Goal: Task Accomplishment & Management: Complete application form

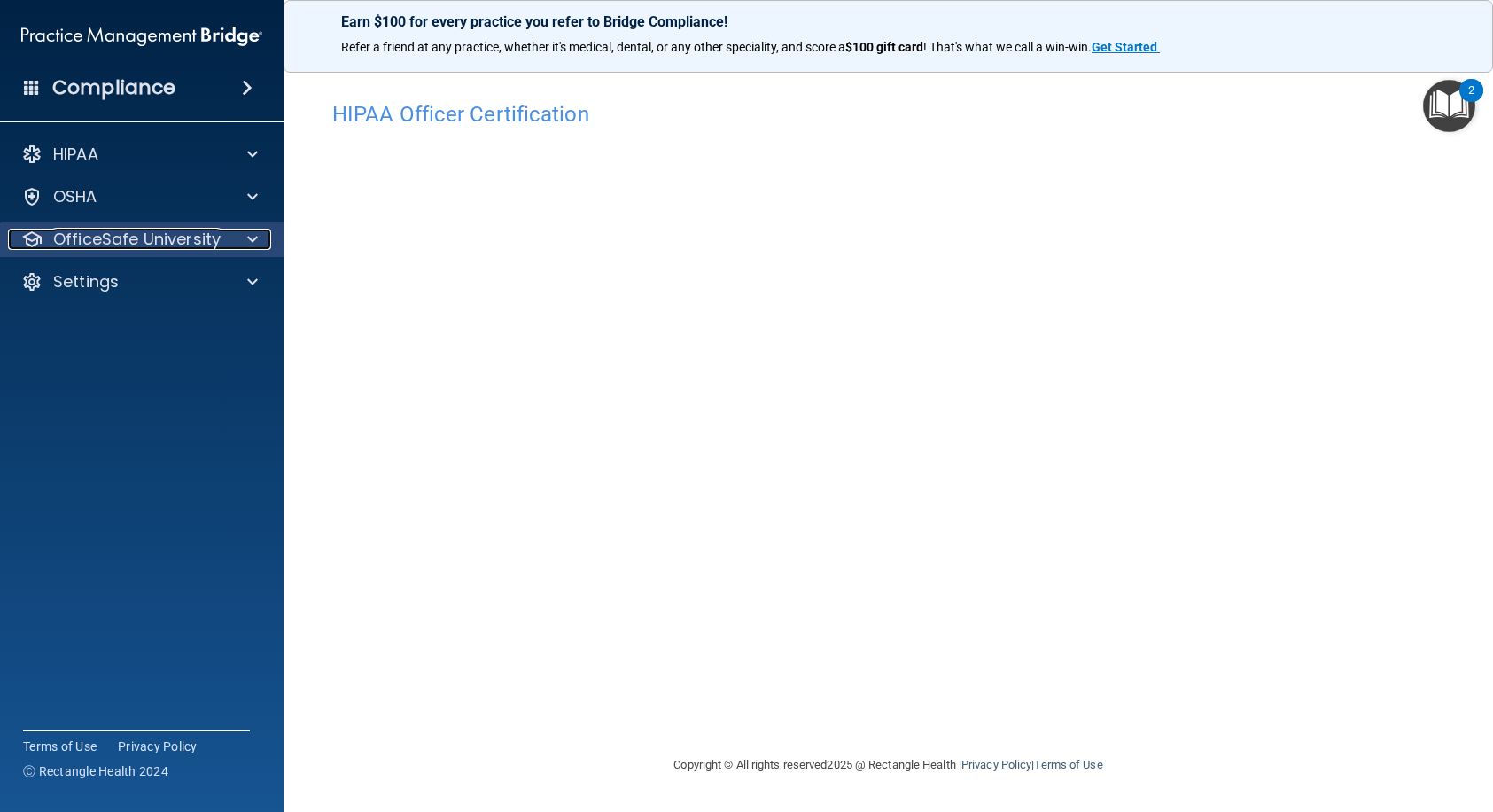
click at [164, 241] on p "OfficeSafe University" at bounding box center [137, 239] width 167 height 21
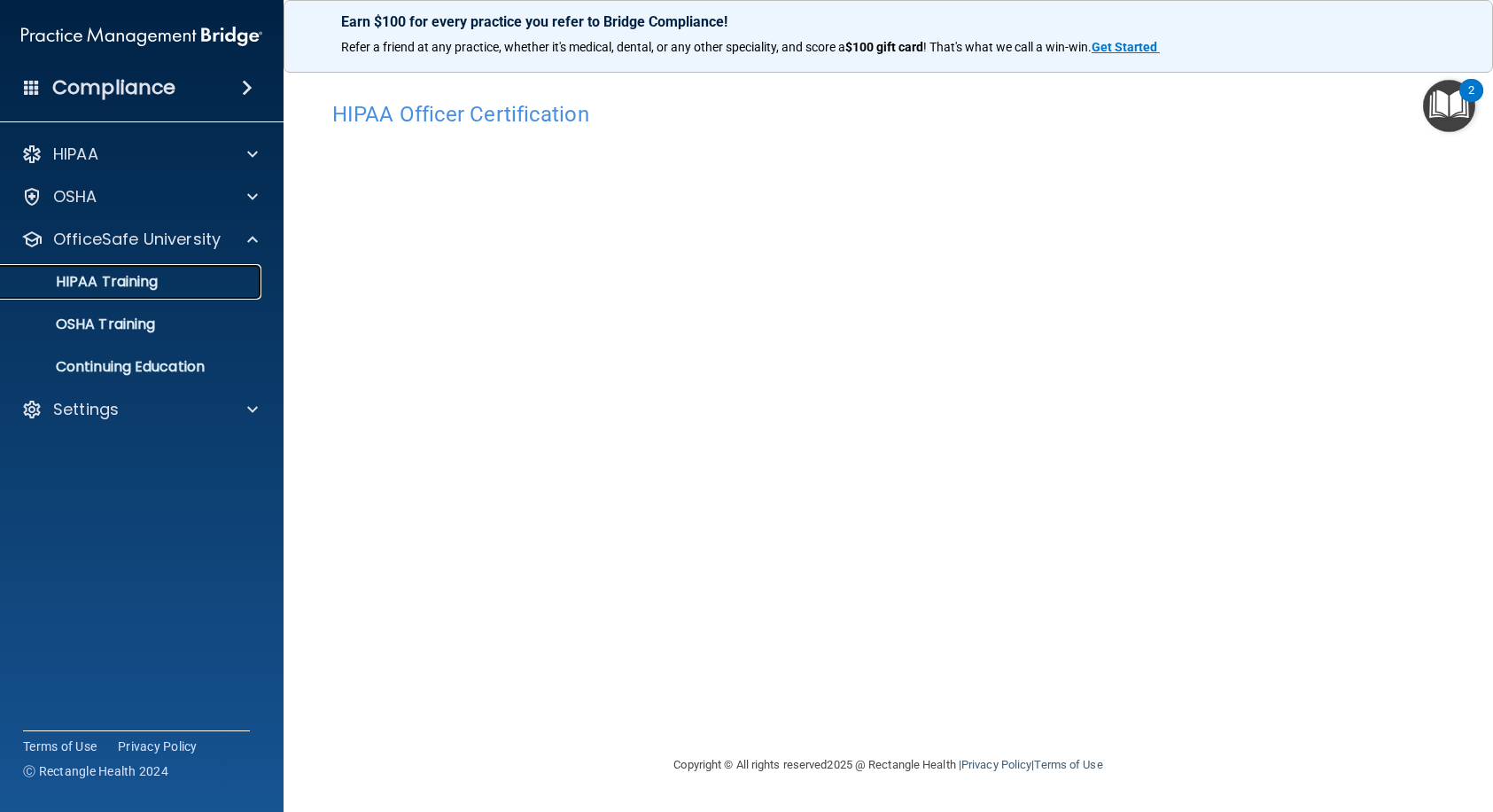
click at [158, 282] on p "HIPAA Training" at bounding box center [84, 281] width 146 height 18
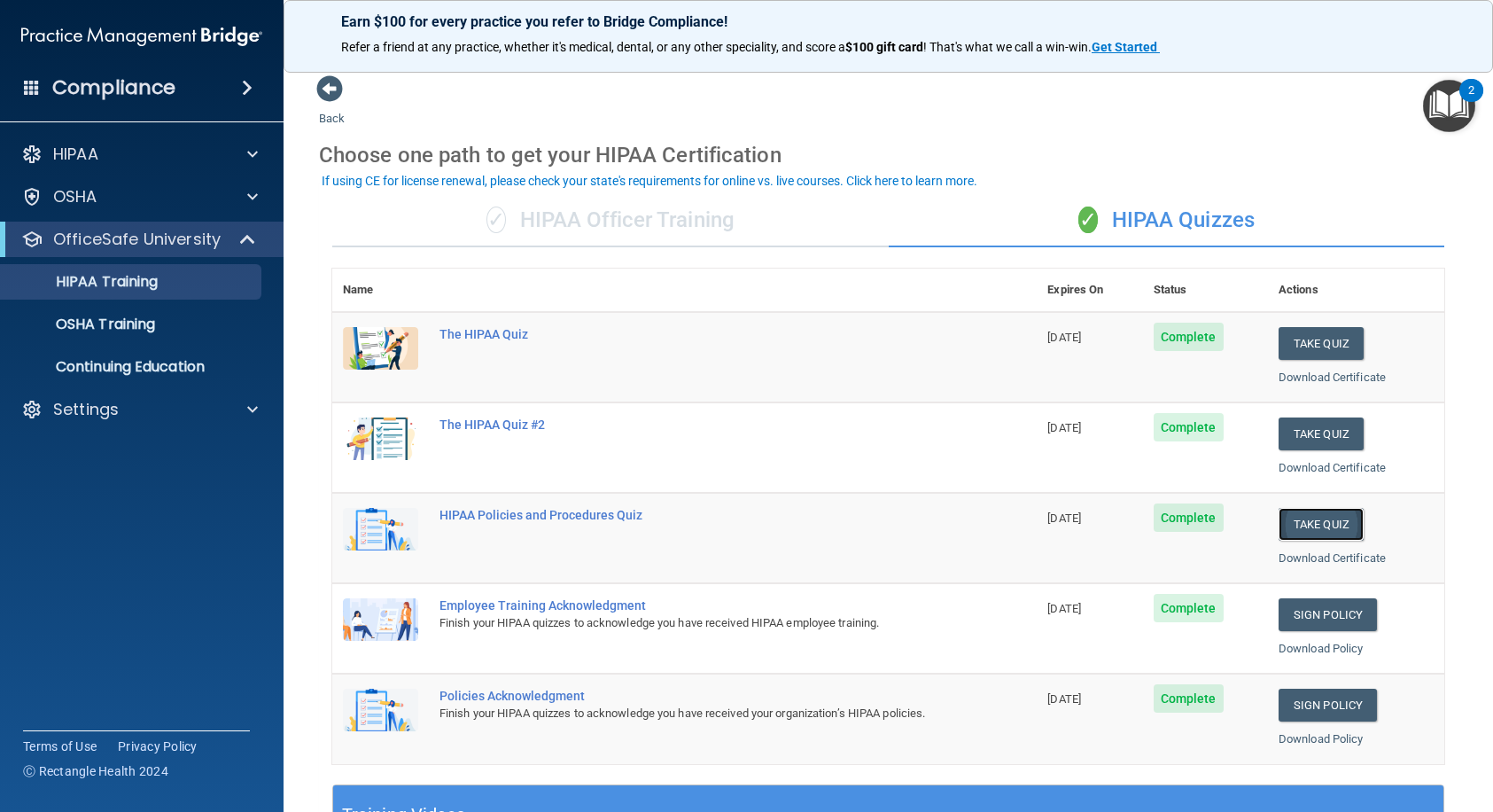
click at [1324, 527] on button "Take Quiz" at bounding box center [1321, 524] width 85 height 33
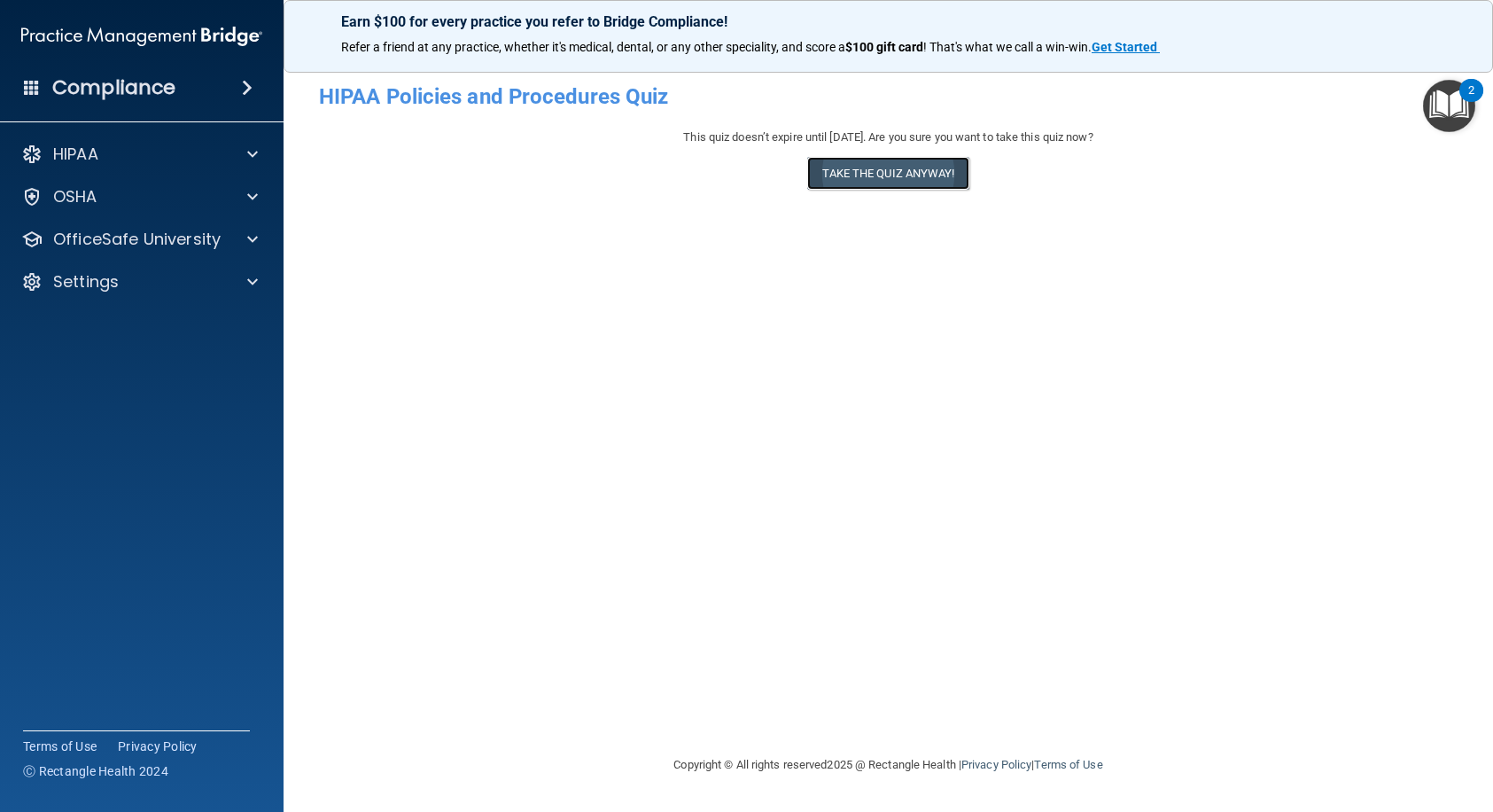
click at [883, 168] on button "Take the quiz anyway!" at bounding box center [888, 173] width 162 height 33
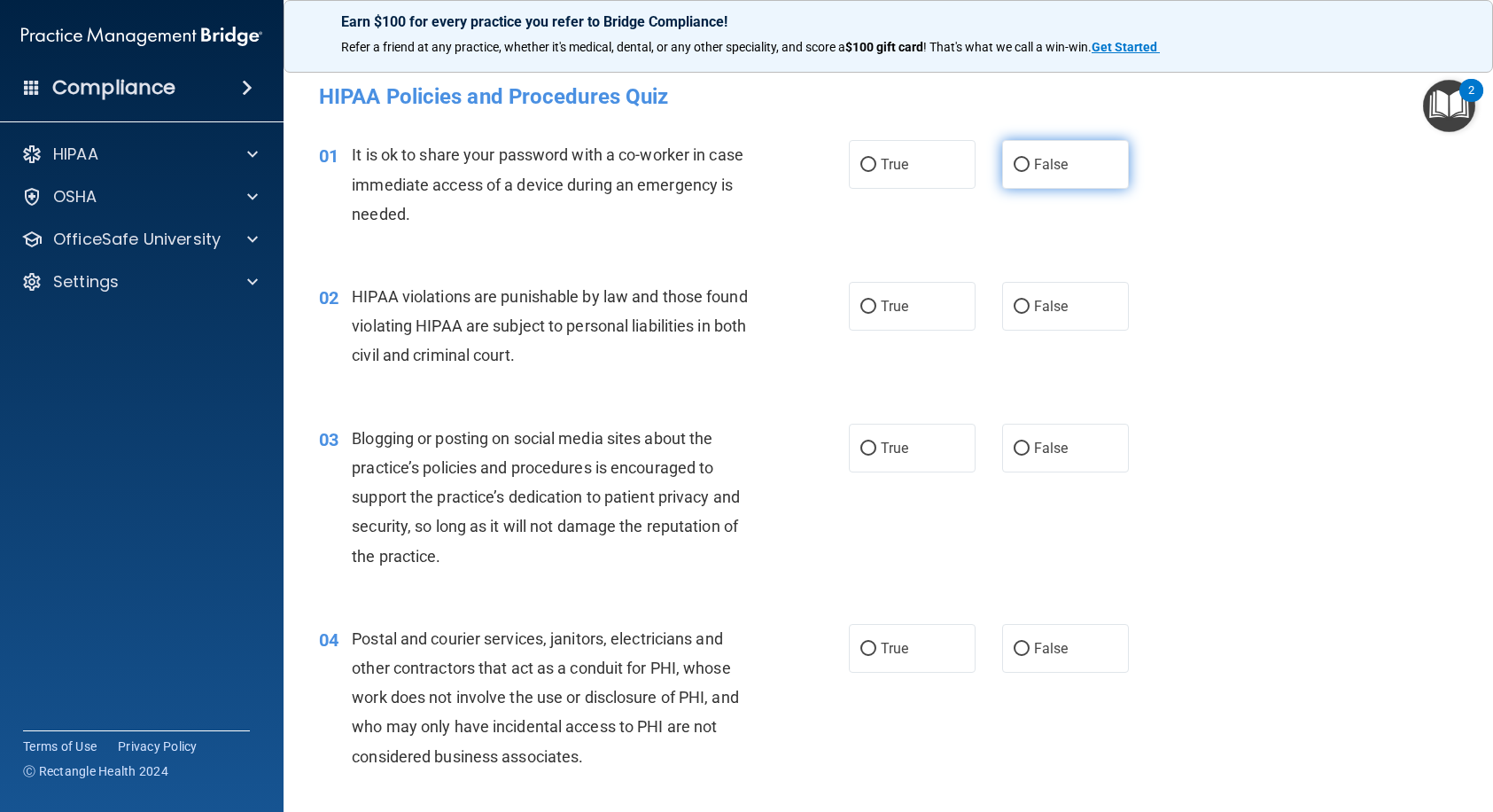
click at [1044, 181] on label "False" at bounding box center [1065, 164] width 127 height 49
click at [1030, 172] on input "False" at bounding box center [1021, 165] width 16 height 13
radio input "true"
click at [896, 326] on label "True" at bounding box center [912, 306] width 127 height 49
click at [876, 314] on input "True" at bounding box center [868, 307] width 16 height 13
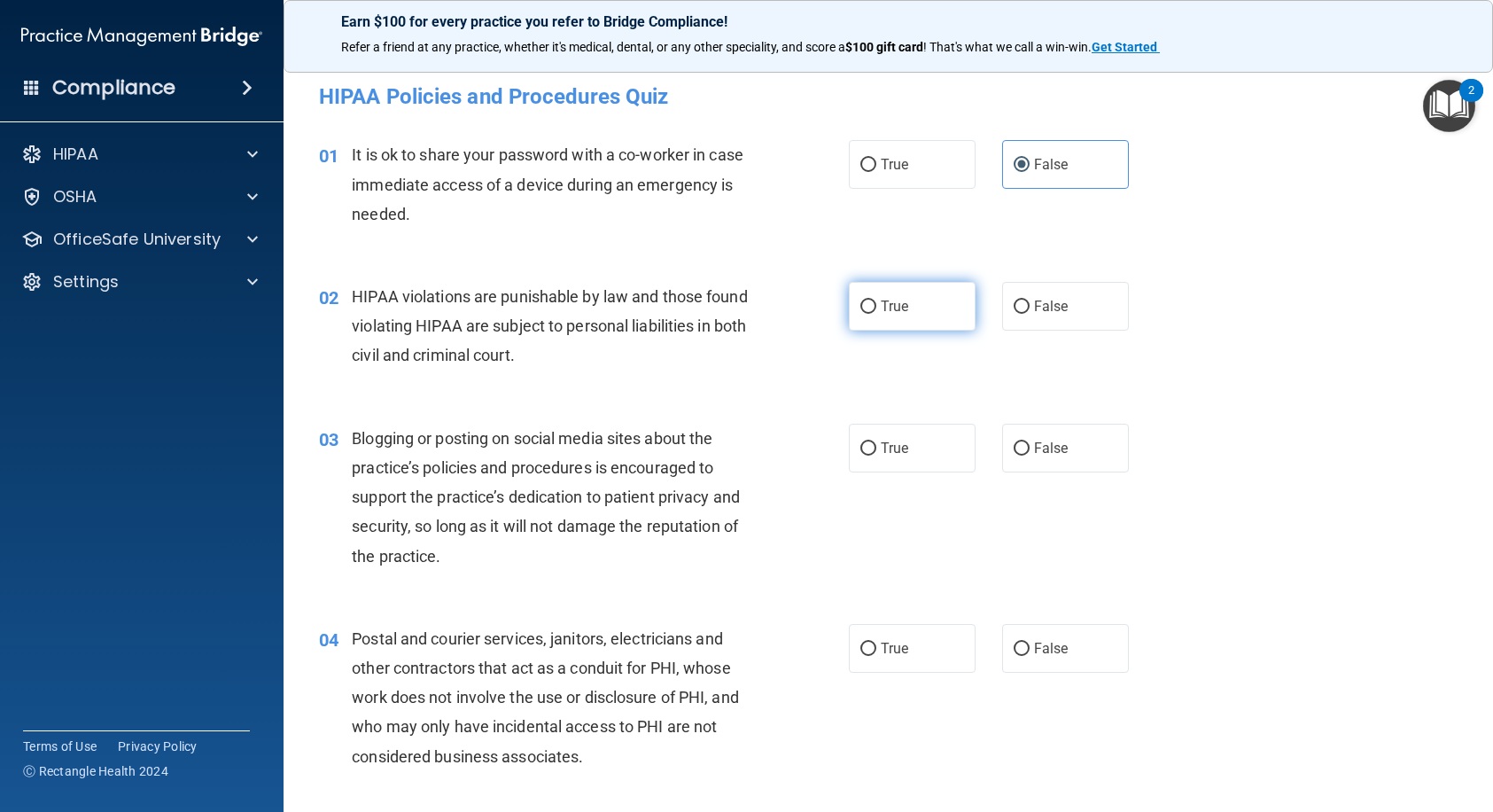
radio input "true"
click at [1018, 430] on label "False" at bounding box center [1065, 448] width 127 height 49
click at [1018, 442] on input "False" at bounding box center [1021, 449] width 16 height 13
radio input "true"
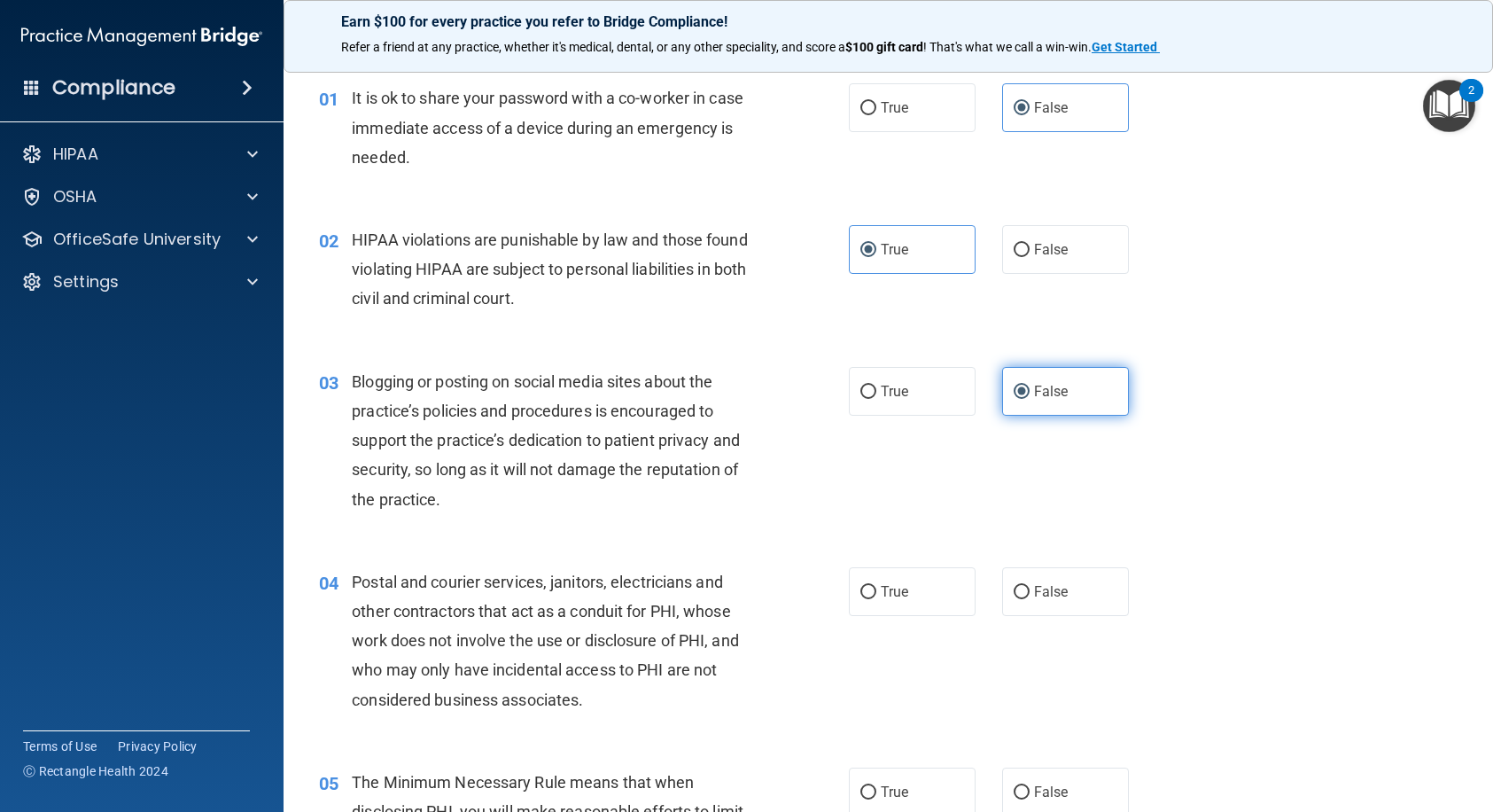
scroll to position [89, 0]
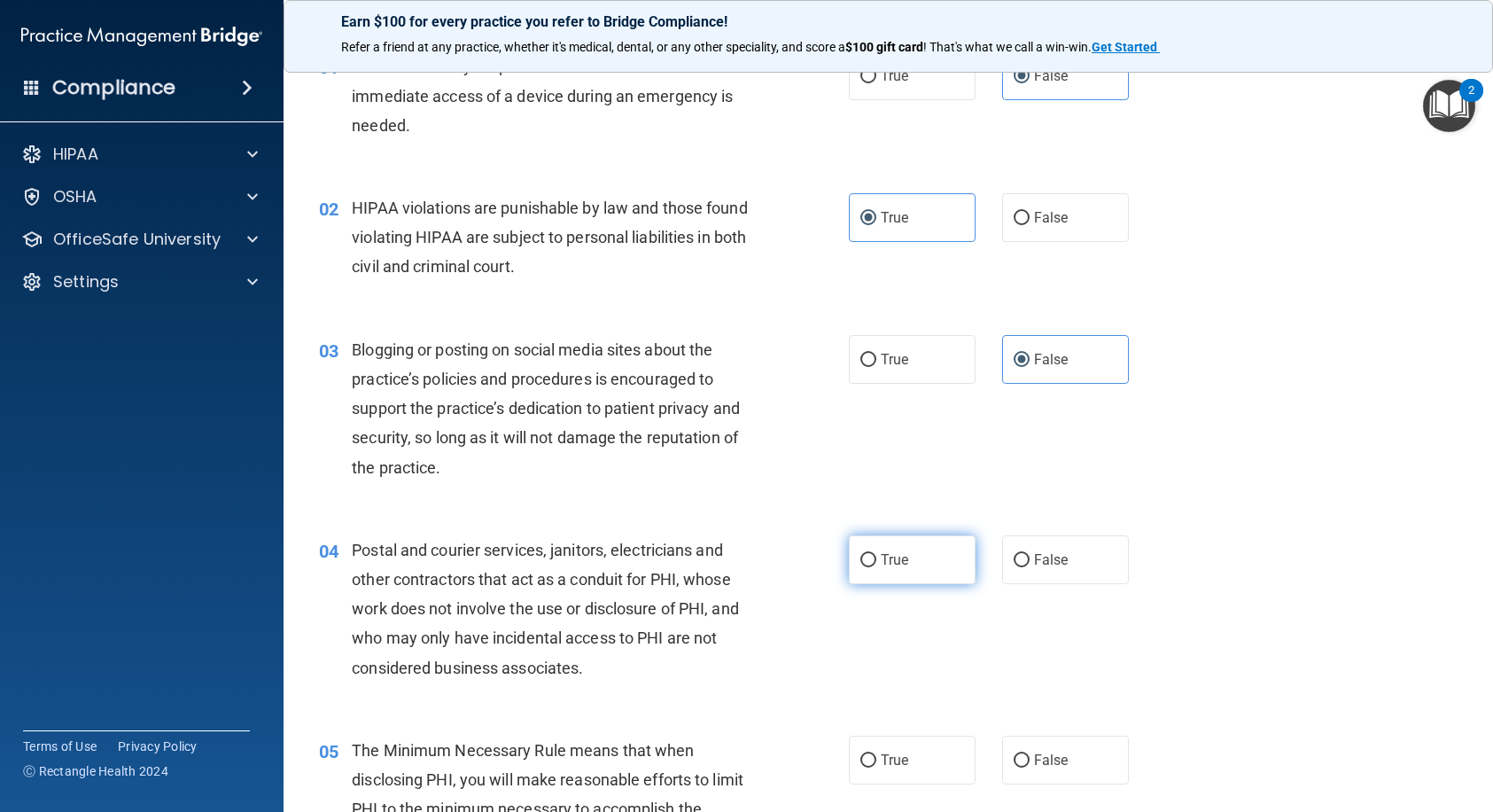
click at [911, 560] on label "True" at bounding box center [912, 560] width 127 height 49
click at [876, 560] on input "True" at bounding box center [868, 560] width 16 height 13
radio input "true"
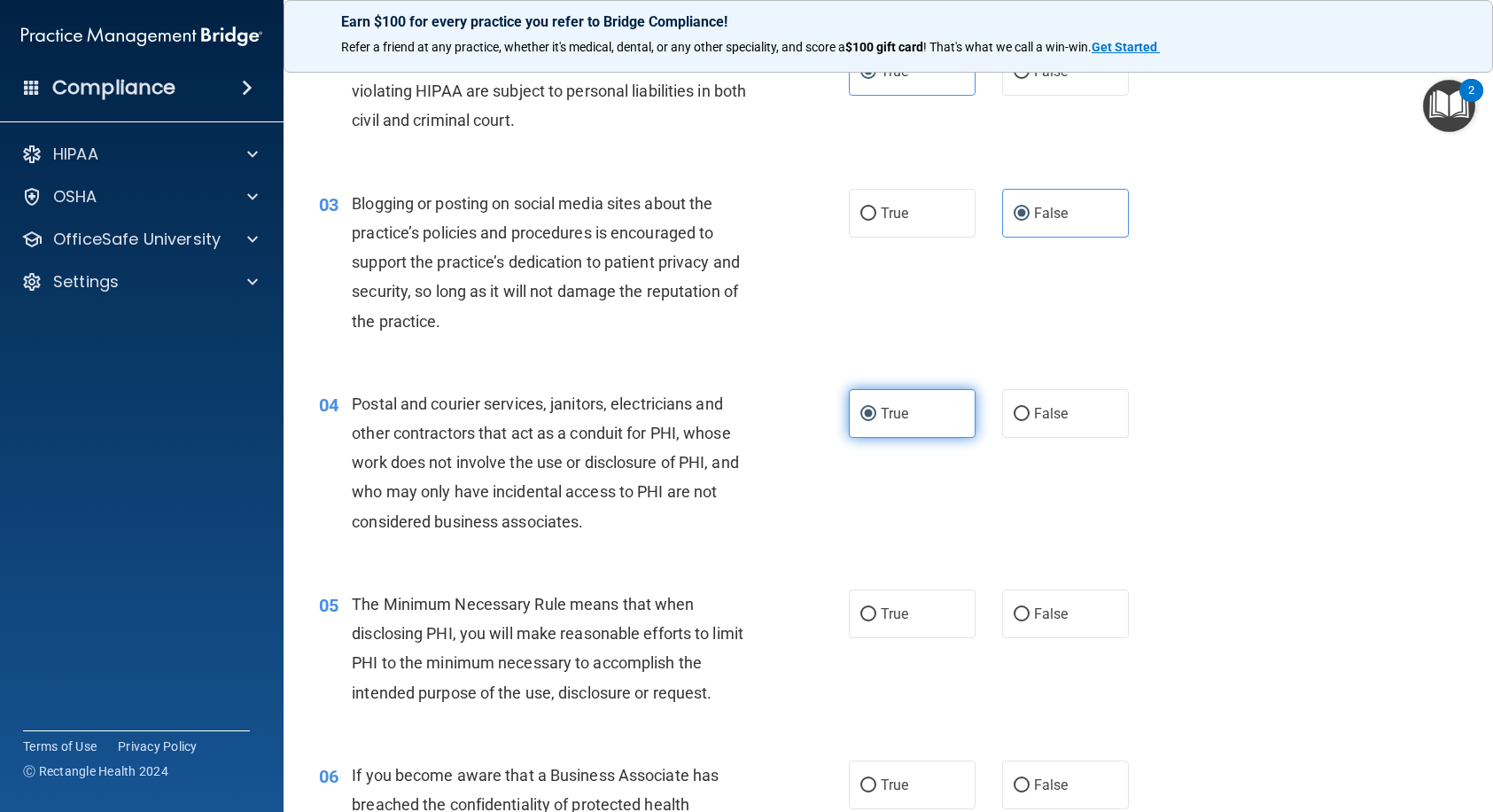
scroll to position [266, 0]
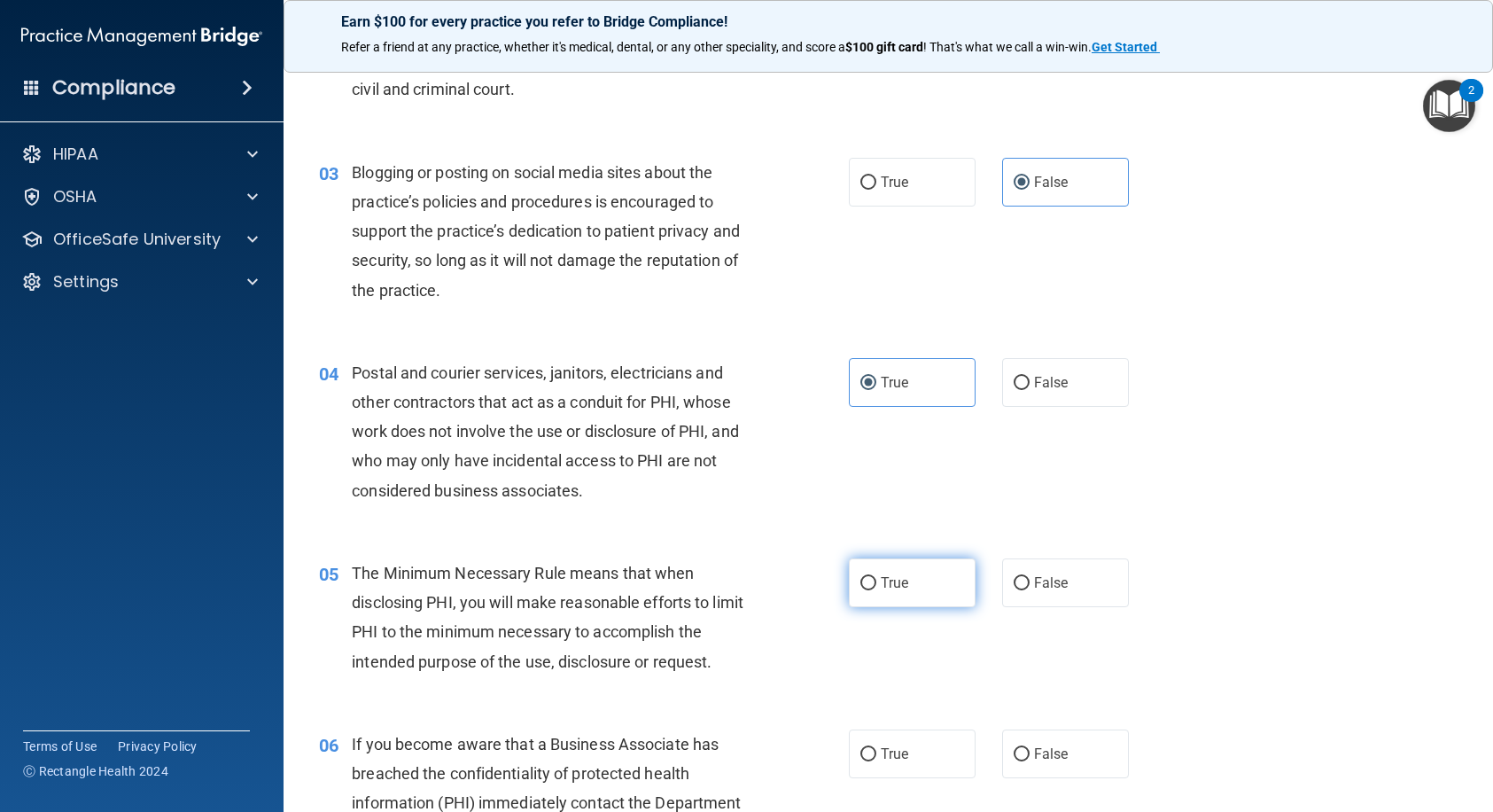
click at [910, 564] on label "True" at bounding box center [912, 582] width 127 height 49
click at [876, 577] on input "True" at bounding box center [868, 583] width 16 height 13
radio input "true"
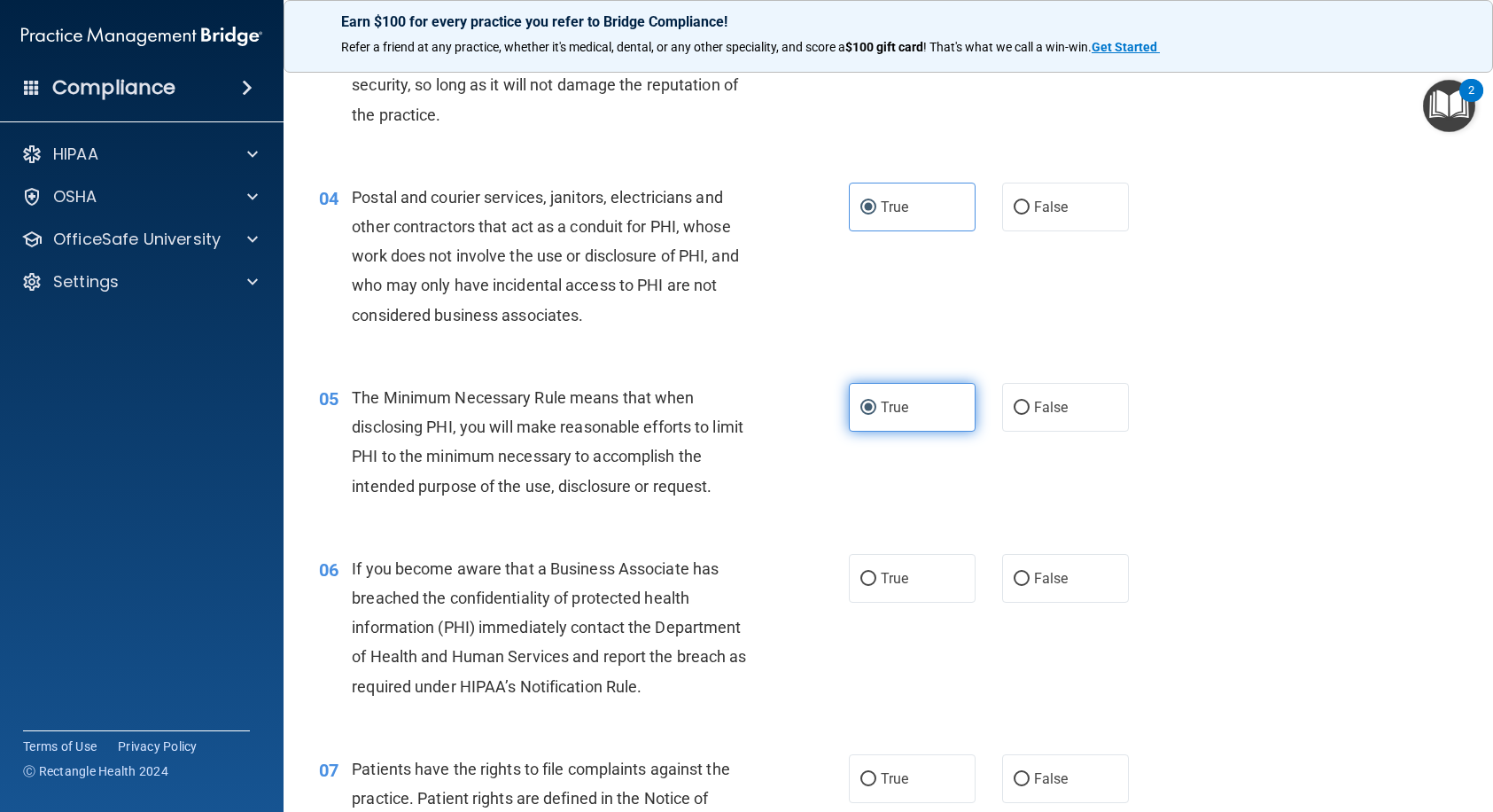
scroll to position [443, 0]
click at [1027, 589] on label "False" at bounding box center [1065, 576] width 127 height 49
click at [1027, 584] on input "False" at bounding box center [1021, 578] width 16 height 13
radio input "true"
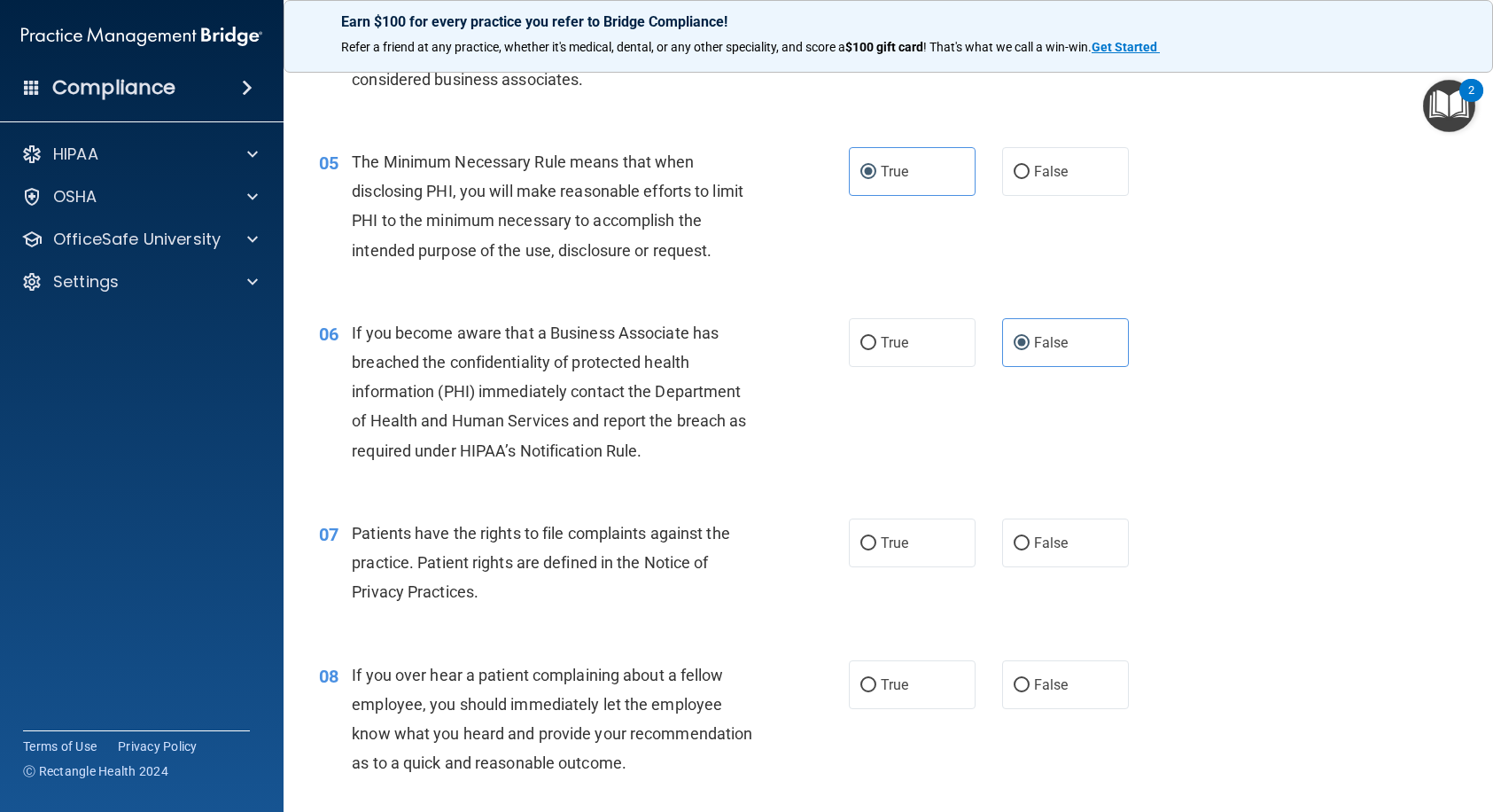
scroll to position [709, 0]
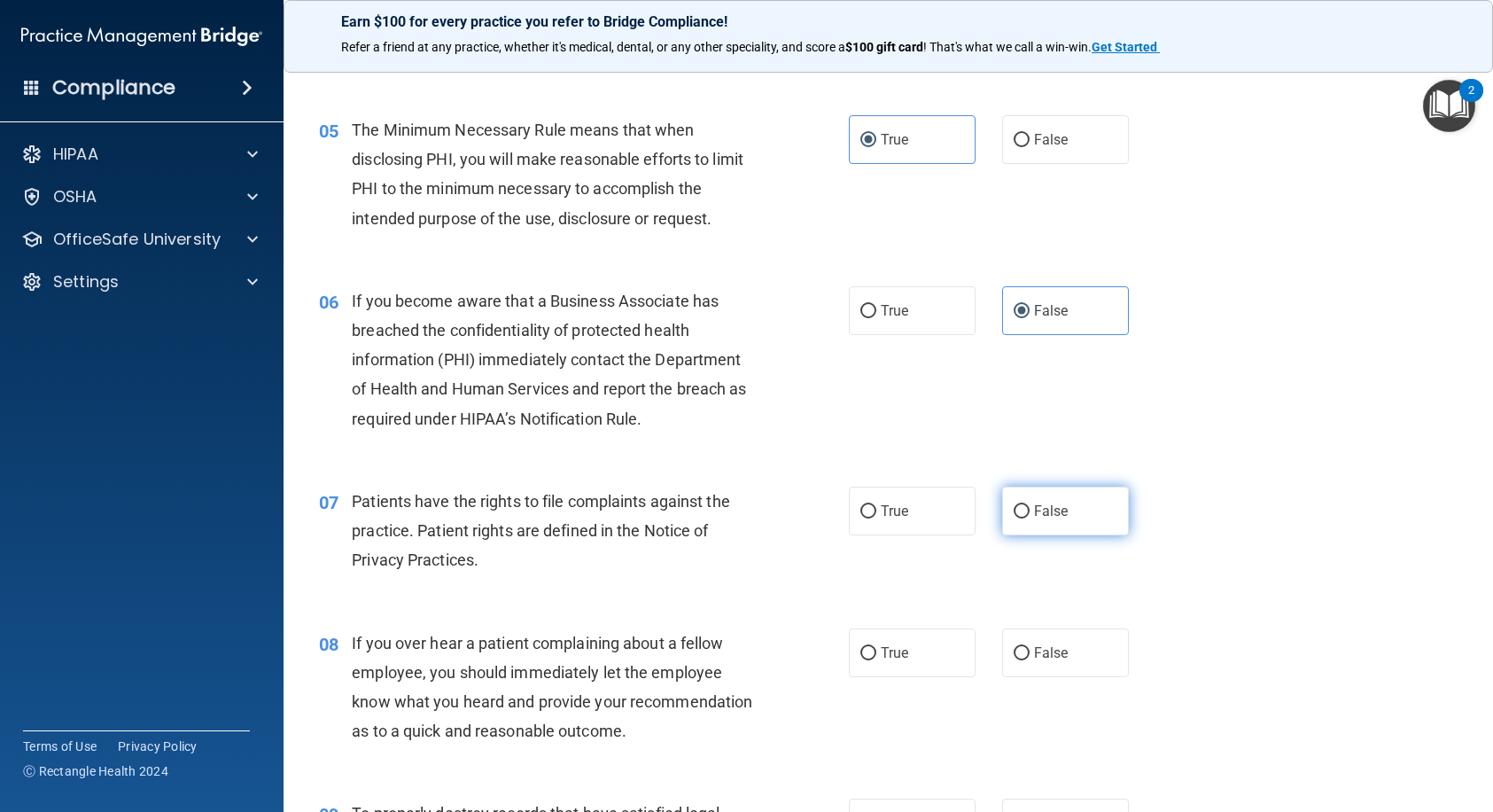
click at [1066, 513] on label "False" at bounding box center [1065, 511] width 127 height 49
click at [1030, 513] on input "False" at bounding box center [1021, 512] width 16 height 13
radio input "true"
click at [823, 509] on div "07 Patients have the rights to file complaints against the practice. Patient ri…" at bounding box center [584, 536] width 583 height 98
click at [889, 512] on span "True" at bounding box center [894, 511] width 28 height 17
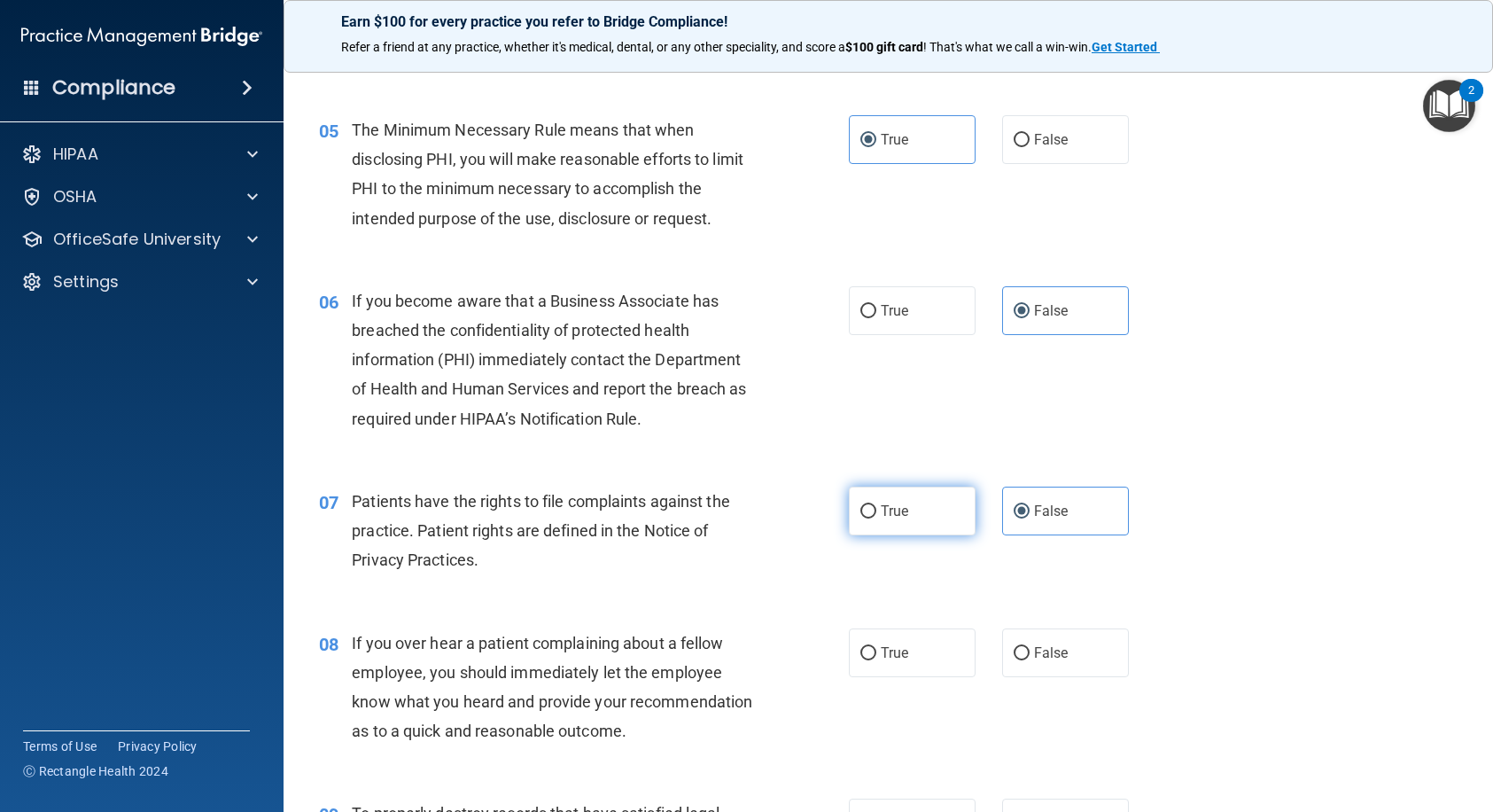
click at [876, 512] on input "True" at bounding box center [868, 512] width 16 height 13
radio input "true"
radio input "false"
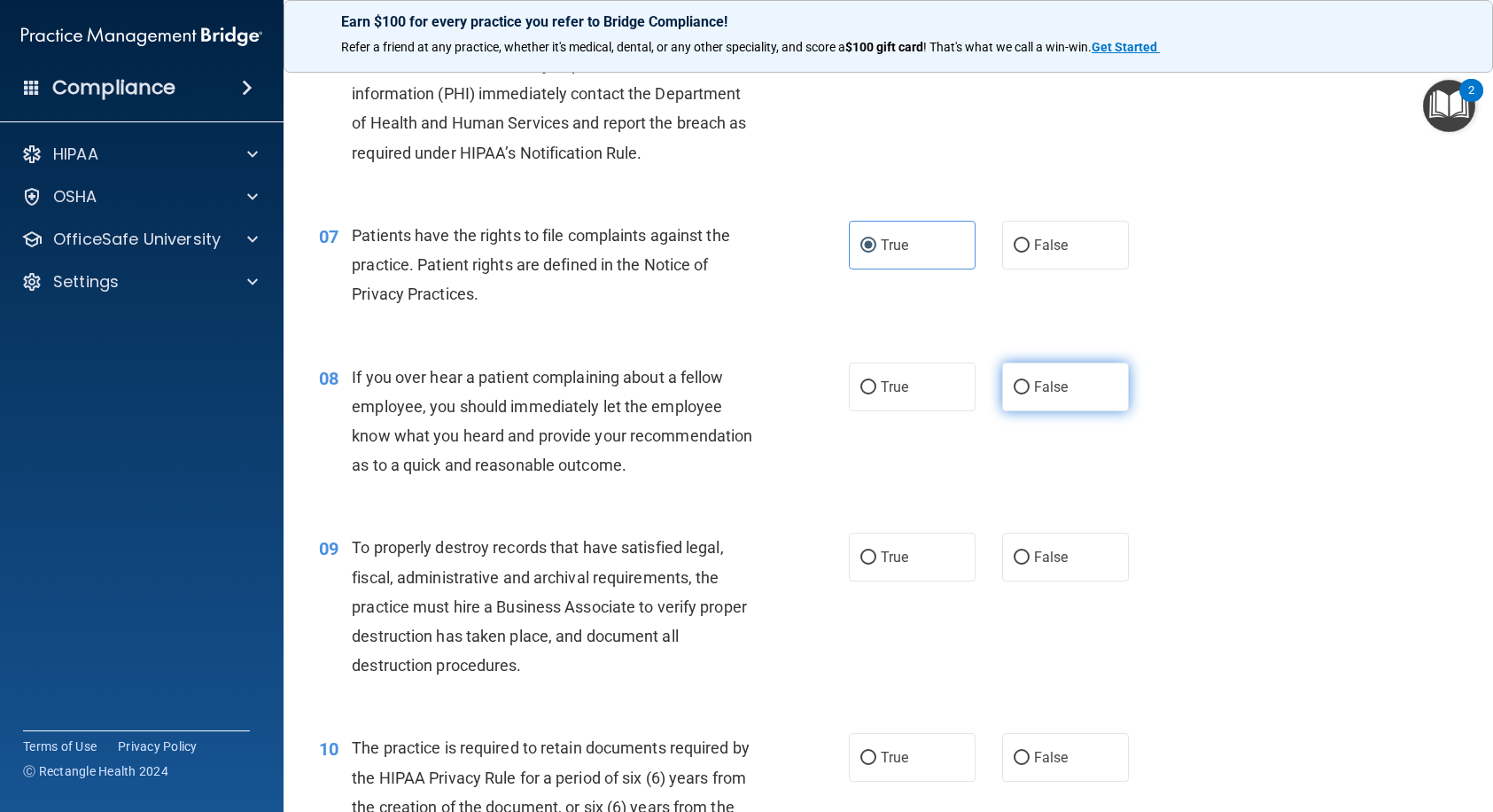
click at [1015, 381] on input "False" at bounding box center [1021, 387] width 16 height 13
radio input "true"
click at [1015, 564] on input "False" at bounding box center [1021, 558] width 16 height 13
radio input "true"
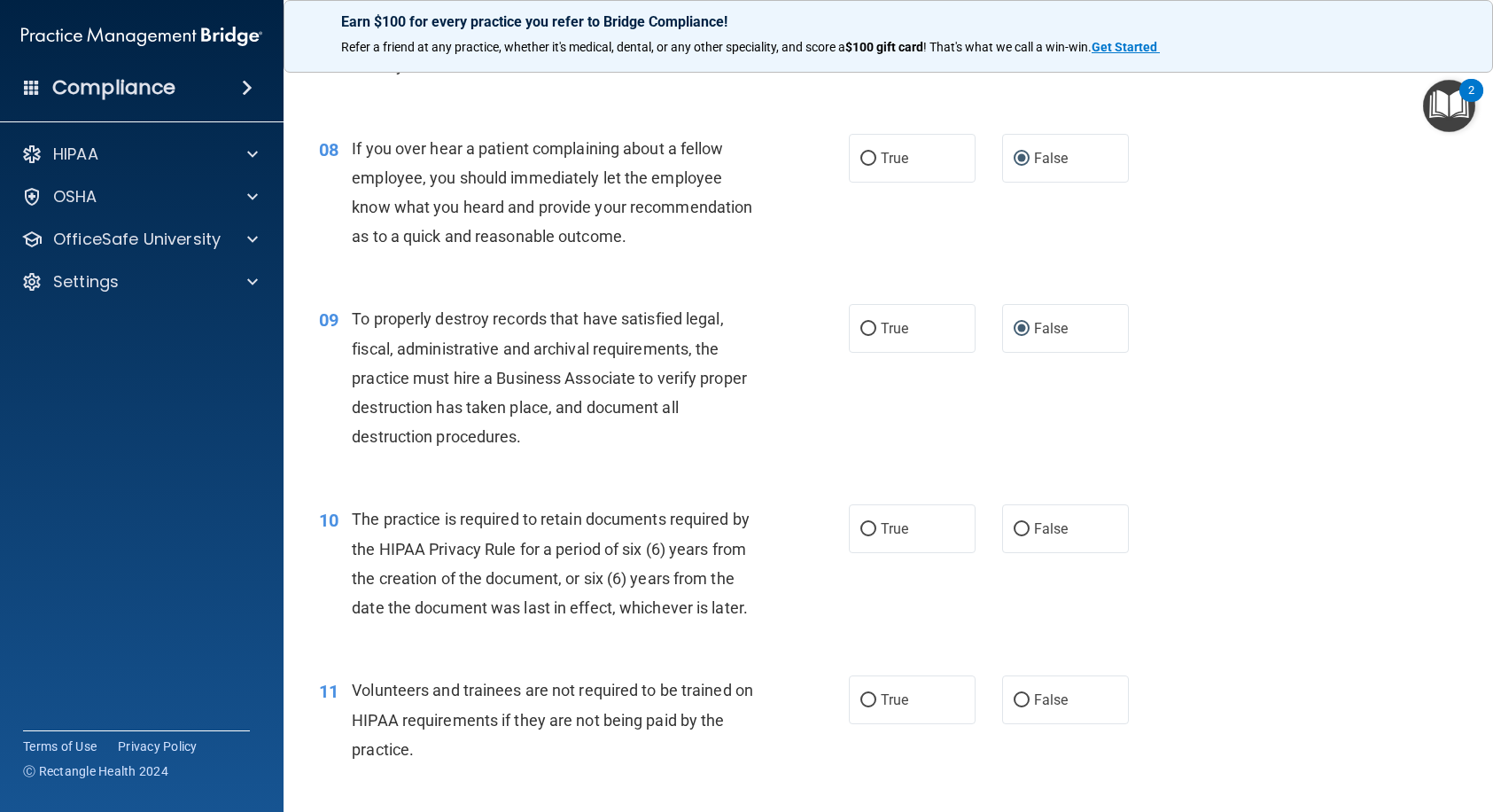
scroll to position [1240, 0]
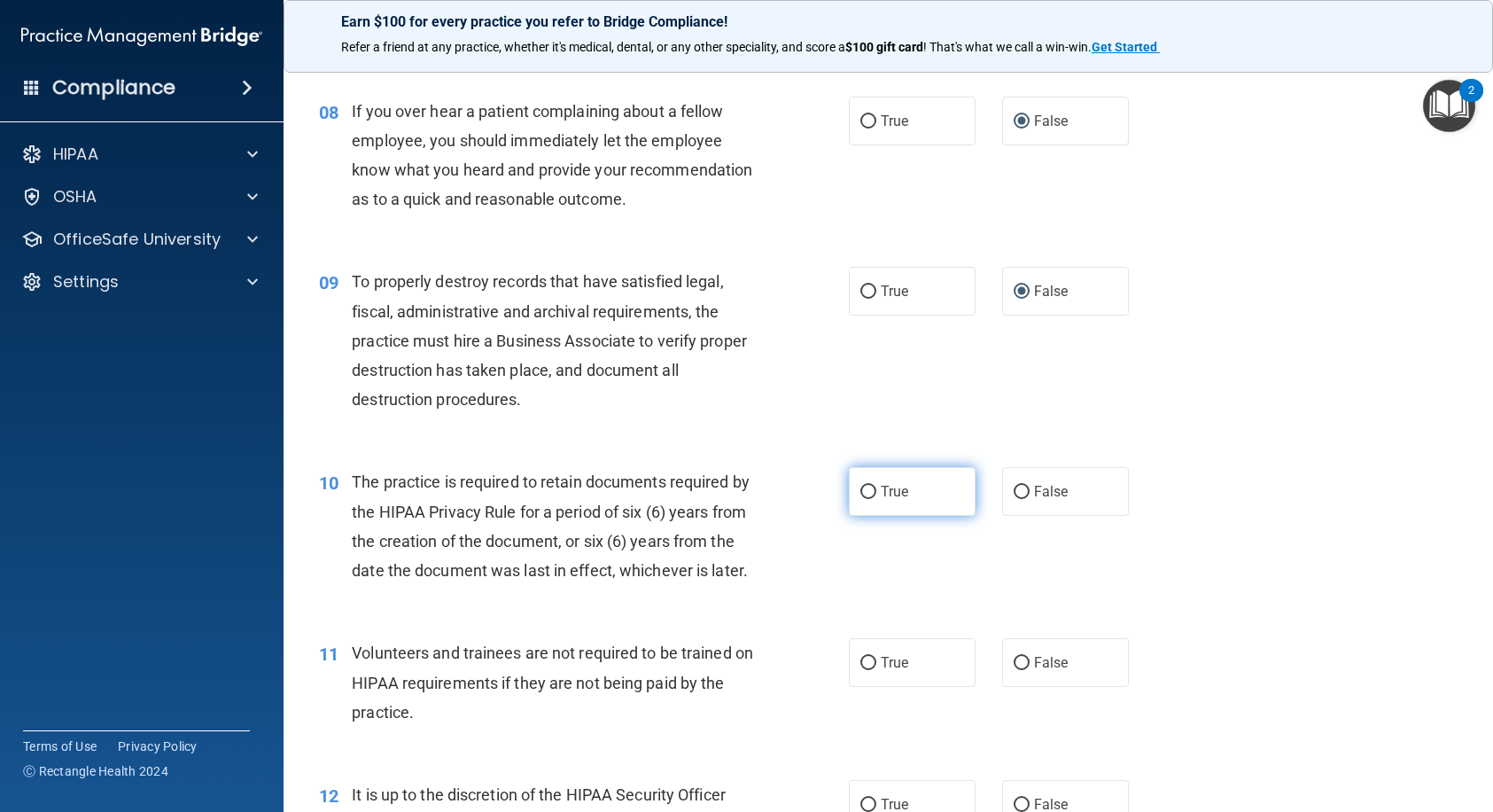
click at [905, 516] on label "True" at bounding box center [912, 491] width 127 height 49
click at [876, 499] on input "True" at bounding box center [868, 493] width 16 height 13
radio input "true"
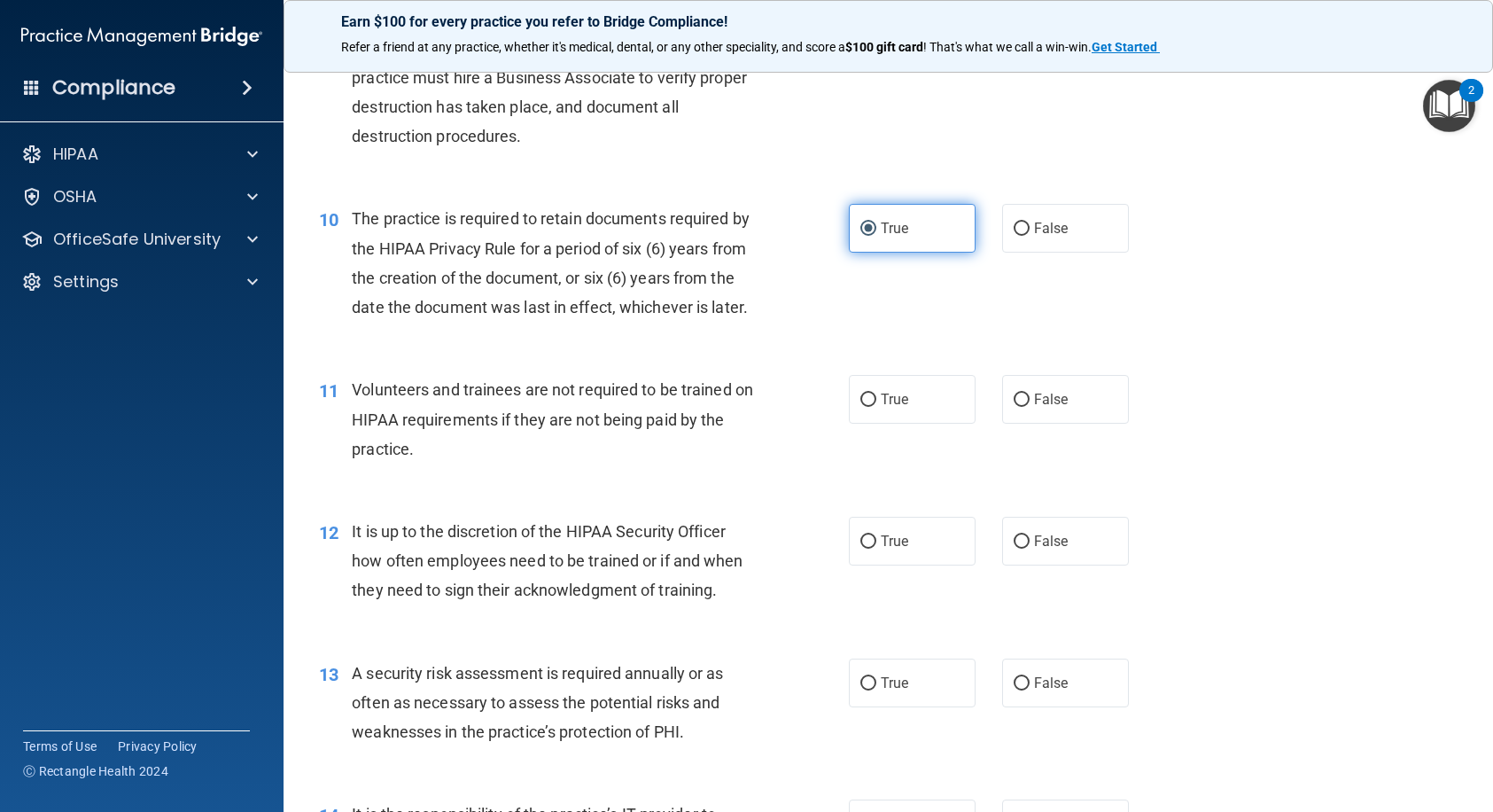
scroll to position [1506, 0]
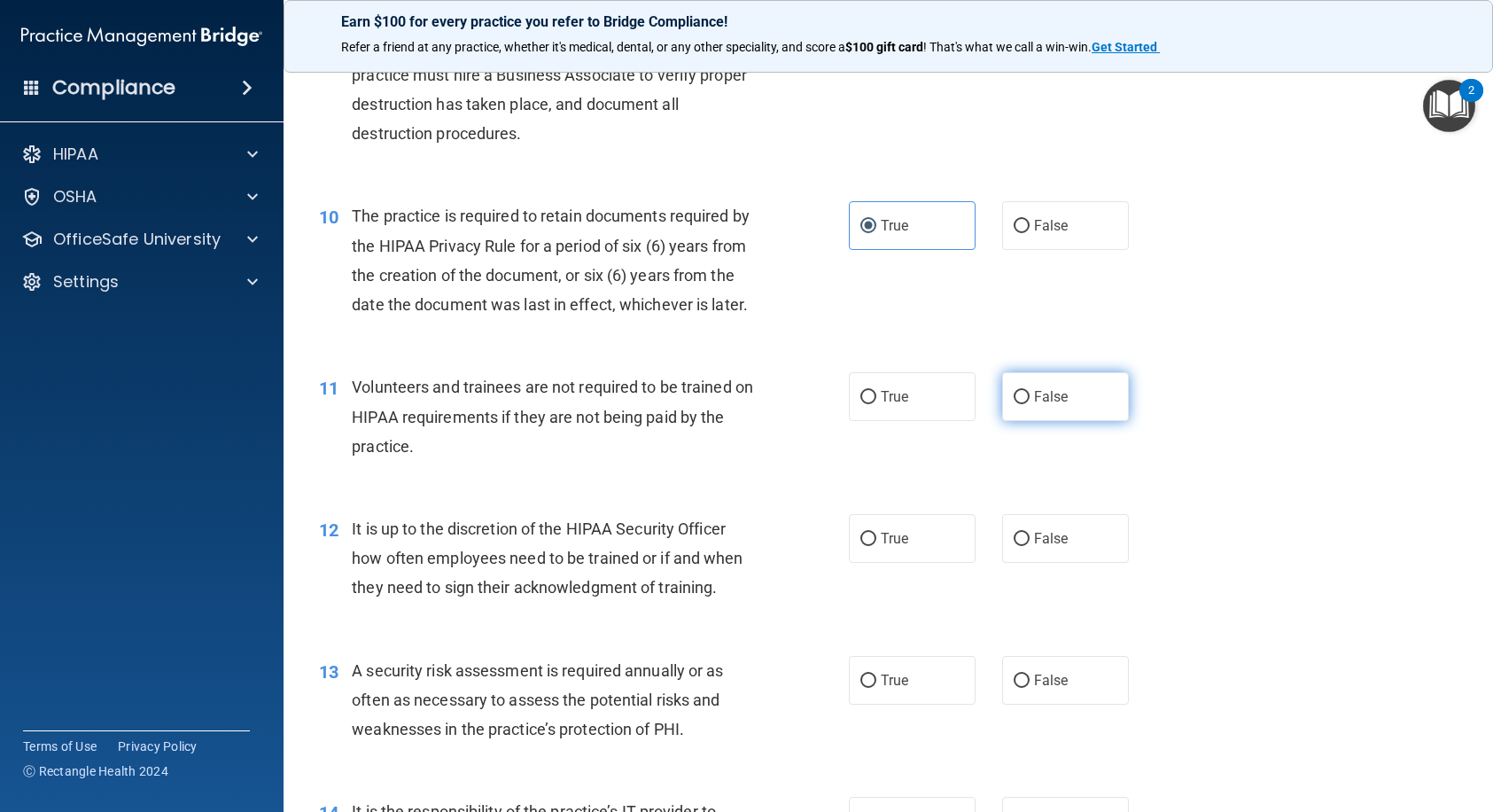
click at [1014, 421] on label "False" at bounding box center [1065, 396] width 127 height 49
click at [1014, 405] on input "False" at bounding box center [1021, 398] width 16 height 13
radio input "true"
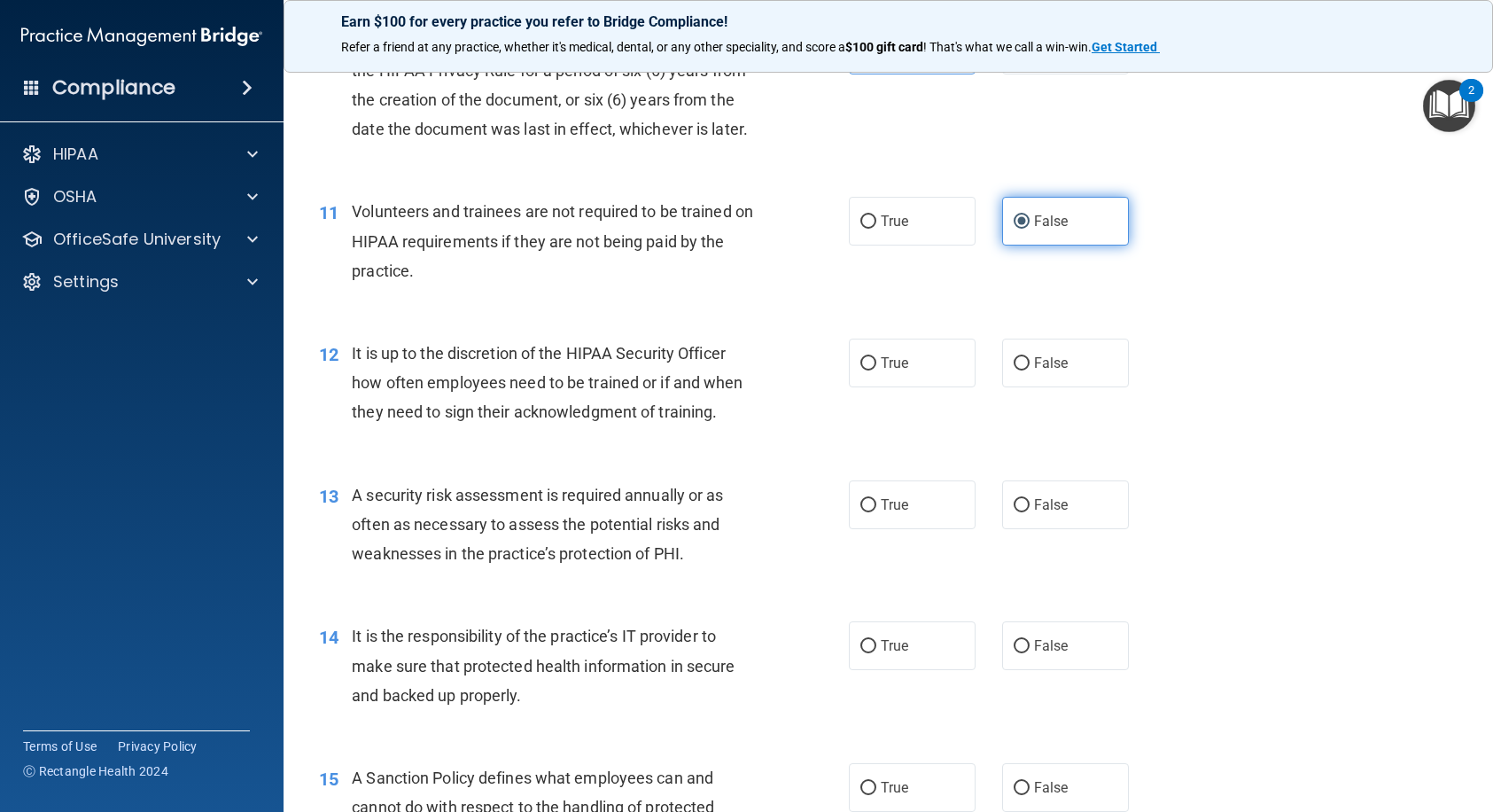
scroll to position [1684, 0]
click at [1022, 385] on label "False" at bounding box center [1065, 361] width 127 height 49
click at [1022, 369] on input "False" at bounding box center [1021, 362] width 16 height 13
radio input "true"
click at [881, 512] on span "True" at bounding box center [894, 503] width 28 height 17
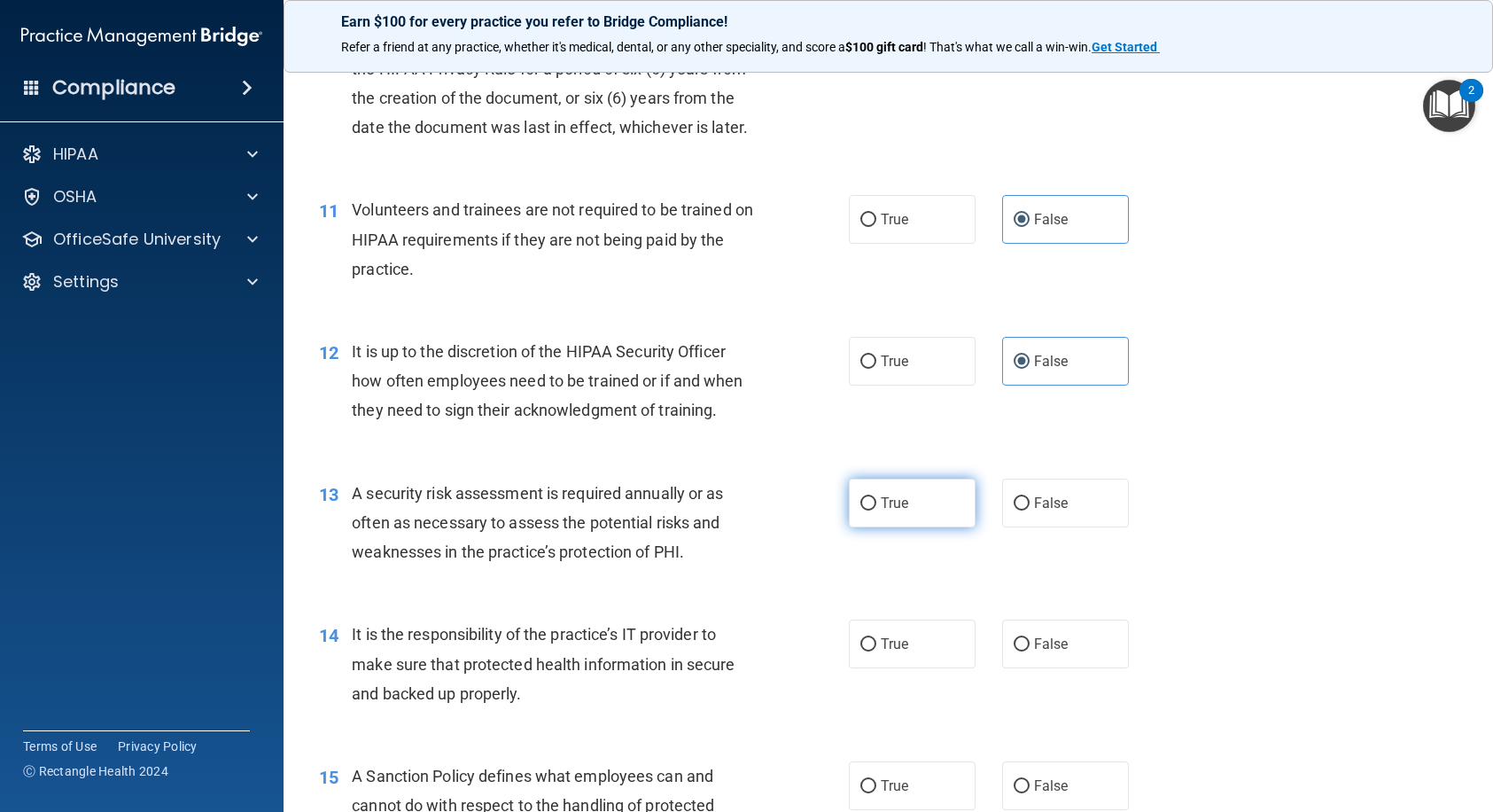
click at [876, 511] on input "True" at bounding box center [868, 504] width 16 height 13
radio input "true"
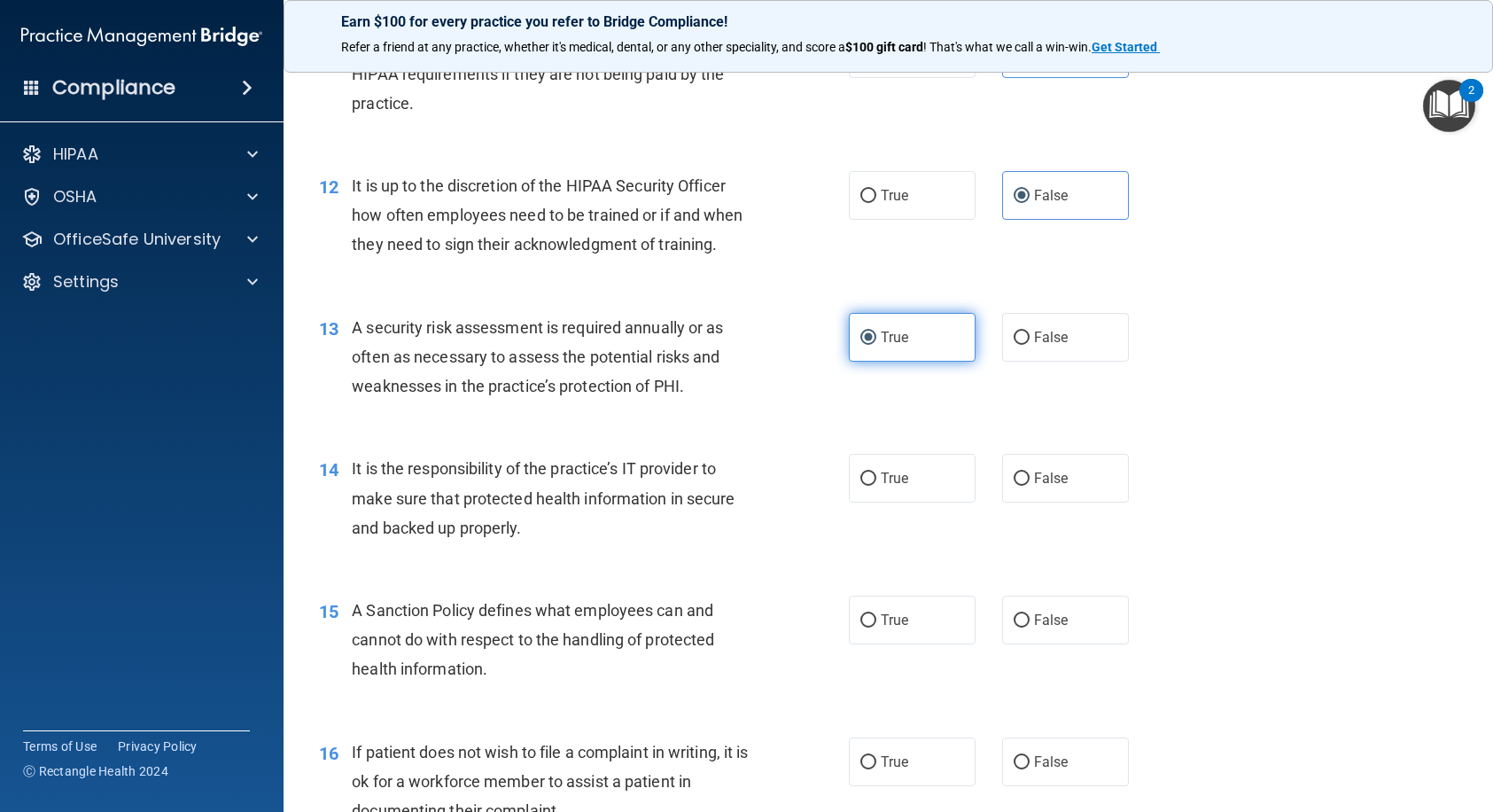
scroll to position [1861, 0]
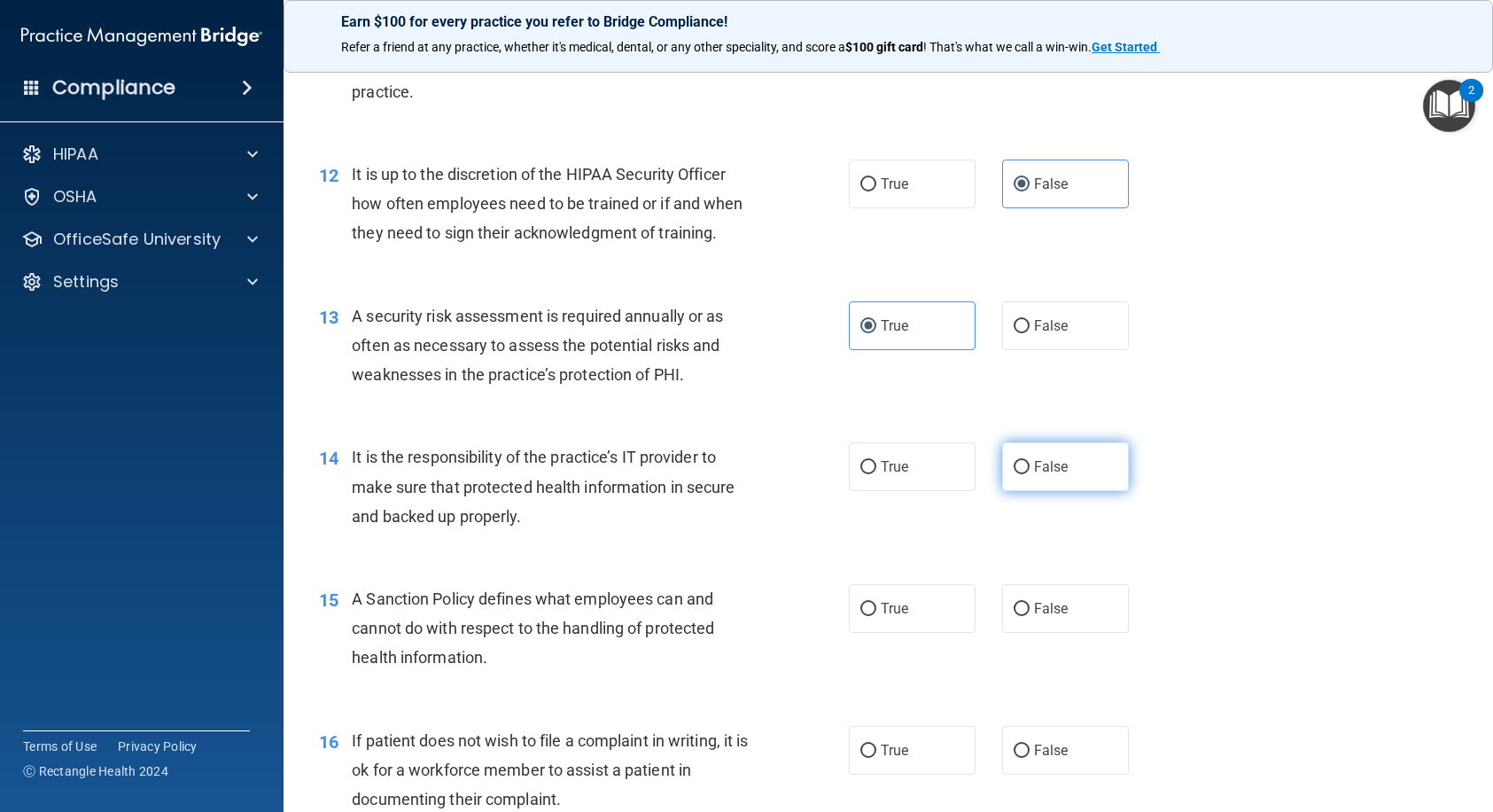
click at [1022, 491] on label "False" at bounding box center [1065, 466] width 127 height 49
click at [1022, 474] on input "False" at bounding box center [1021, 468] width 16 height 13
radio input "true"
click at [1016, 616] on input "False" at bounding box center [1021, 609] width 16 height 13
radio input "true"
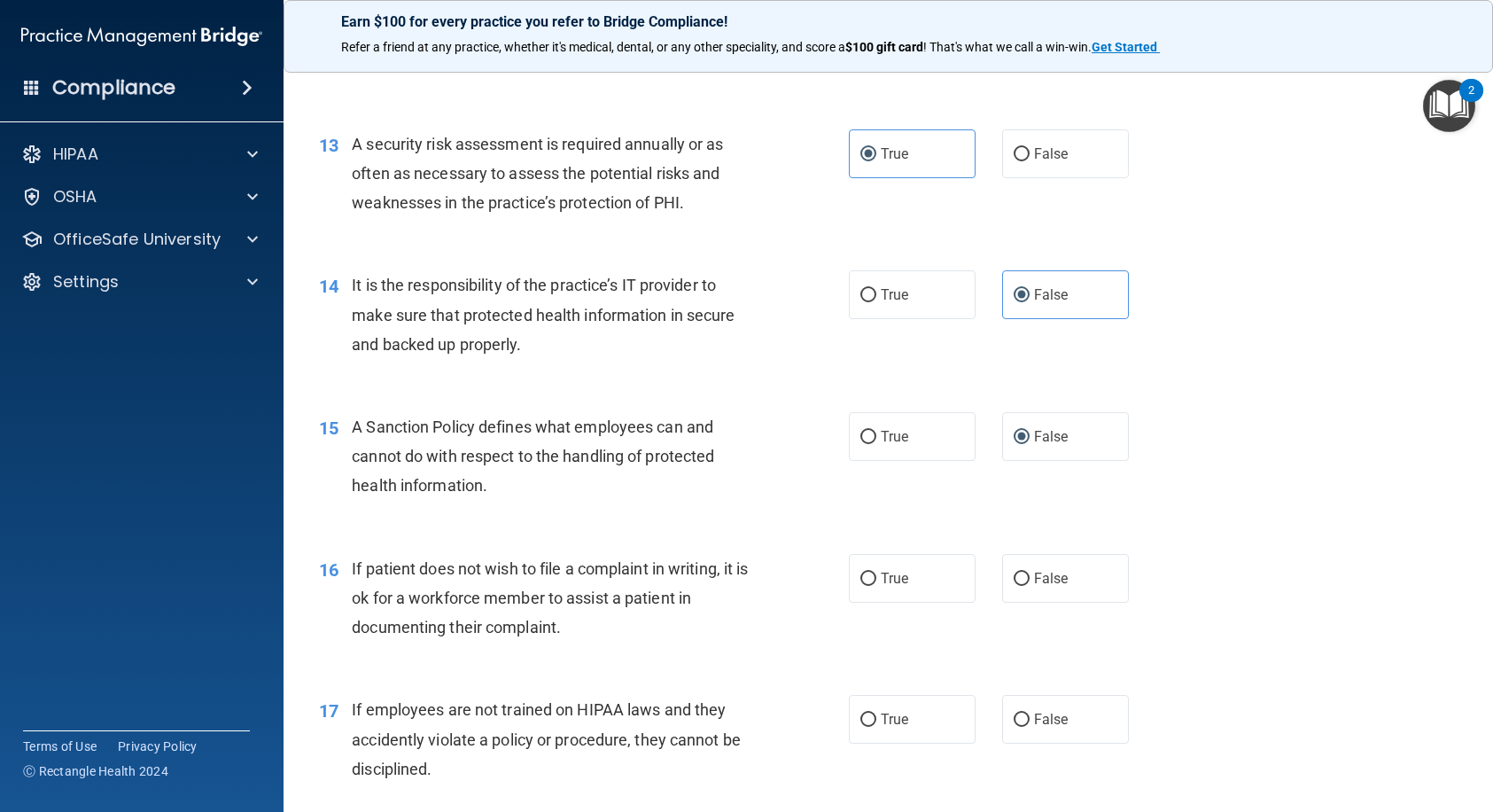
scroll to position [2038, 0]
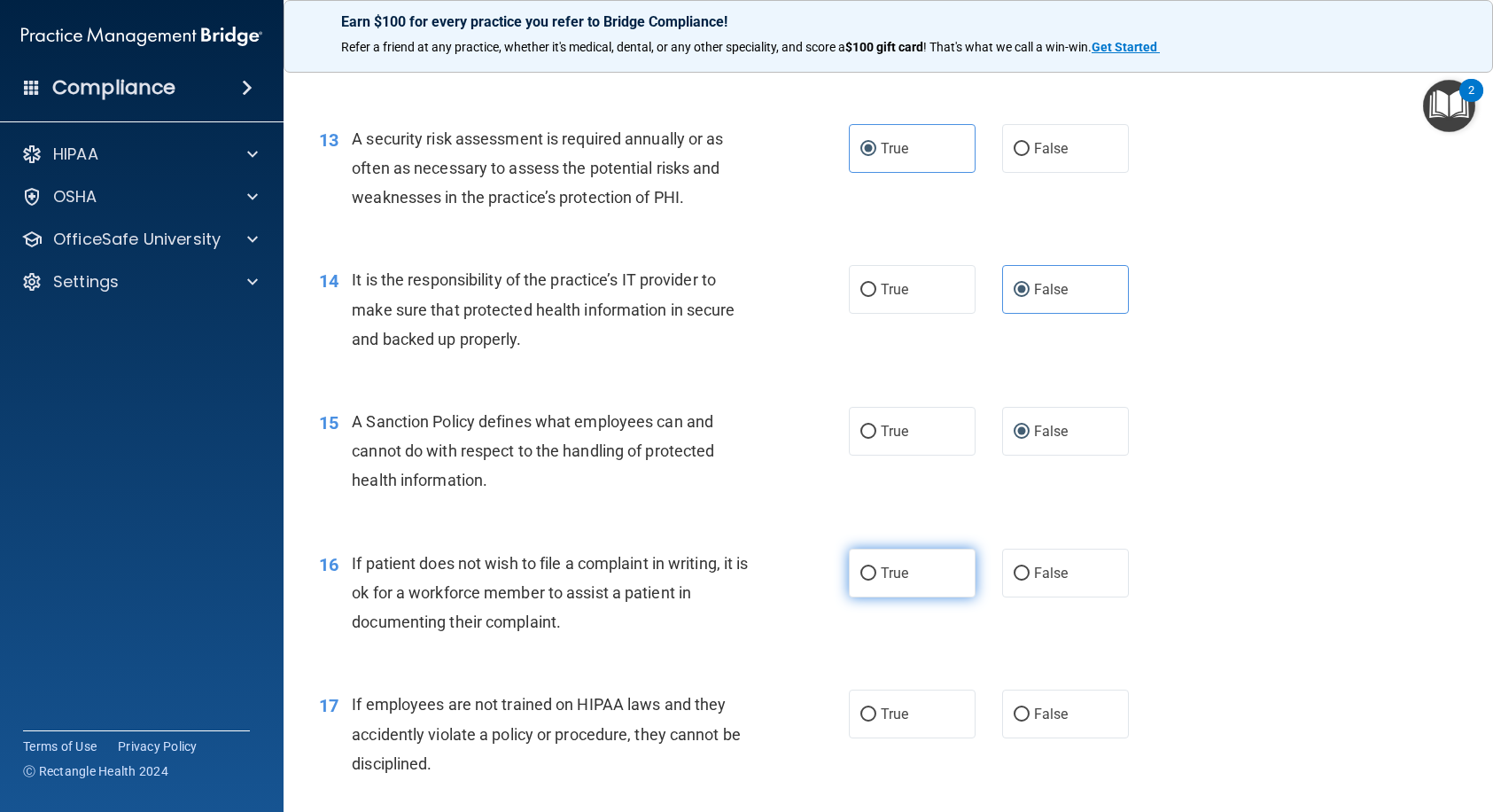
click at [849, 598] on label "True" at bounding box center [912, 573] width 127 height 49
click at [861, 581] on input "True" at bounding box center [868, 574] width 16 height 13
radio input "true"
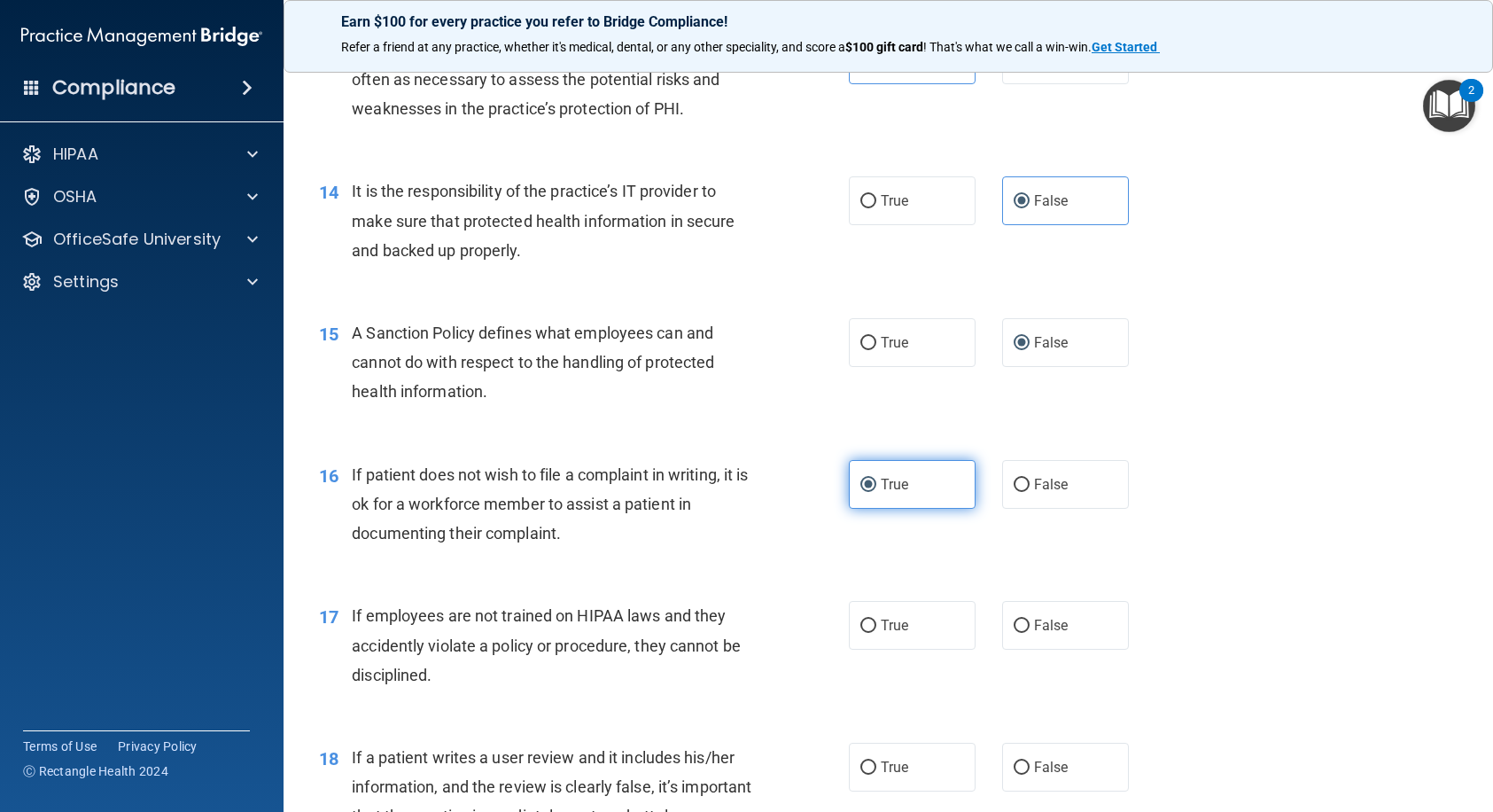
scroll to position [2216, 0]
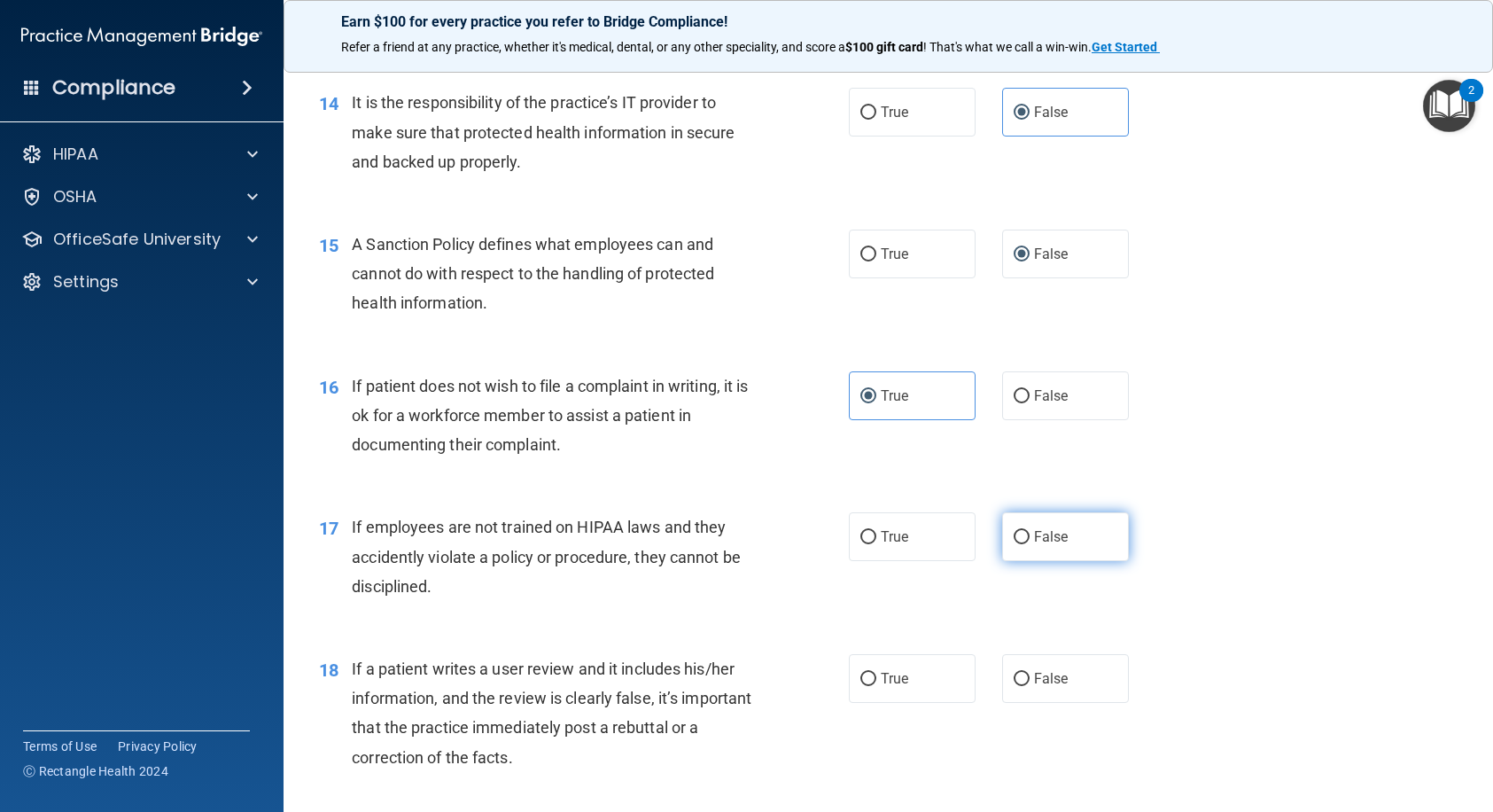
click at [1044, 561] on label "False" at bounding box center [1065, 537] width 127 height 49
click at [1030, 544] on input "False" at bounding box center [1021, 538] width 16 height 13
radio input "true"
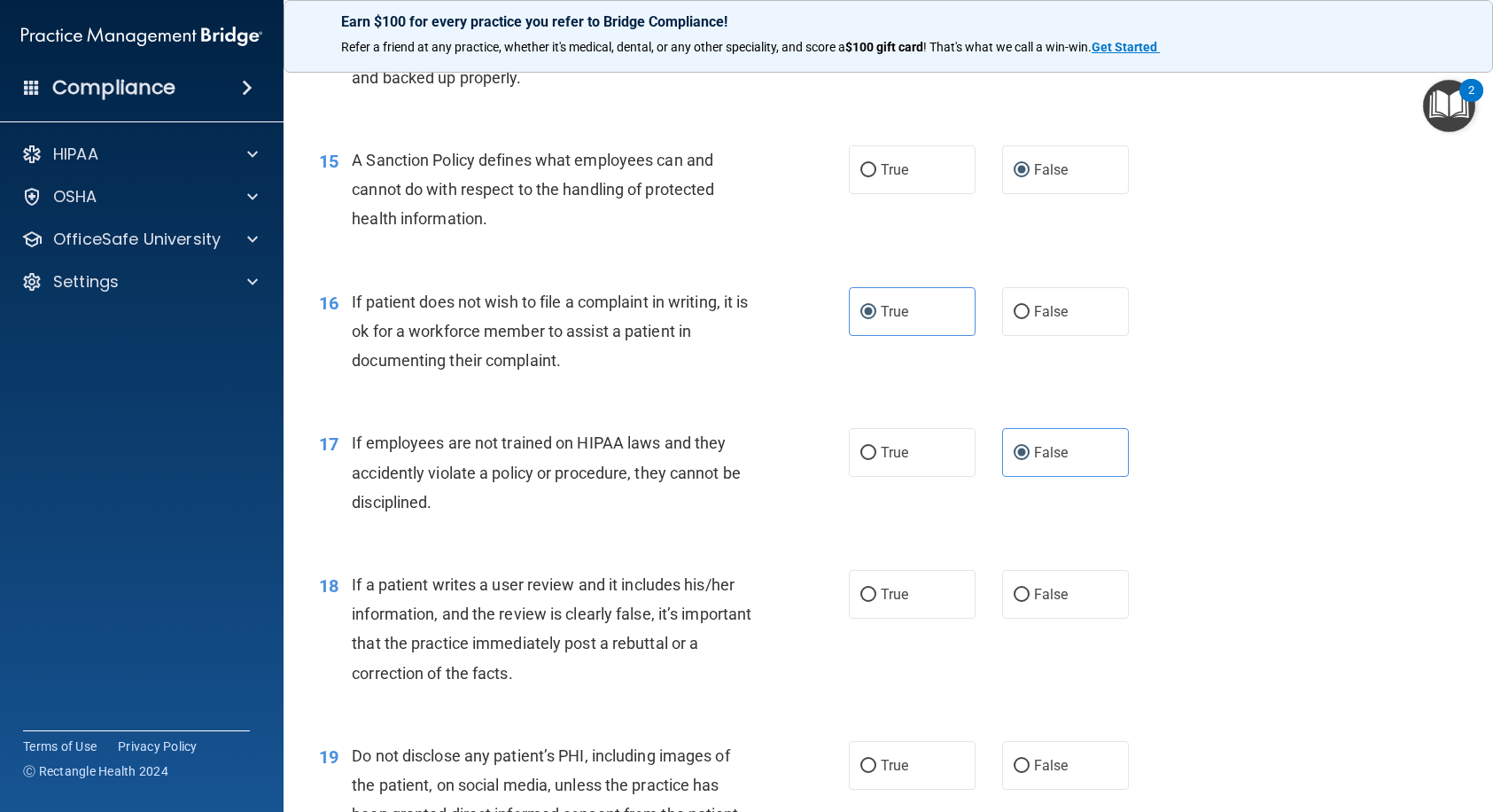
scroll to position [2393, 0]
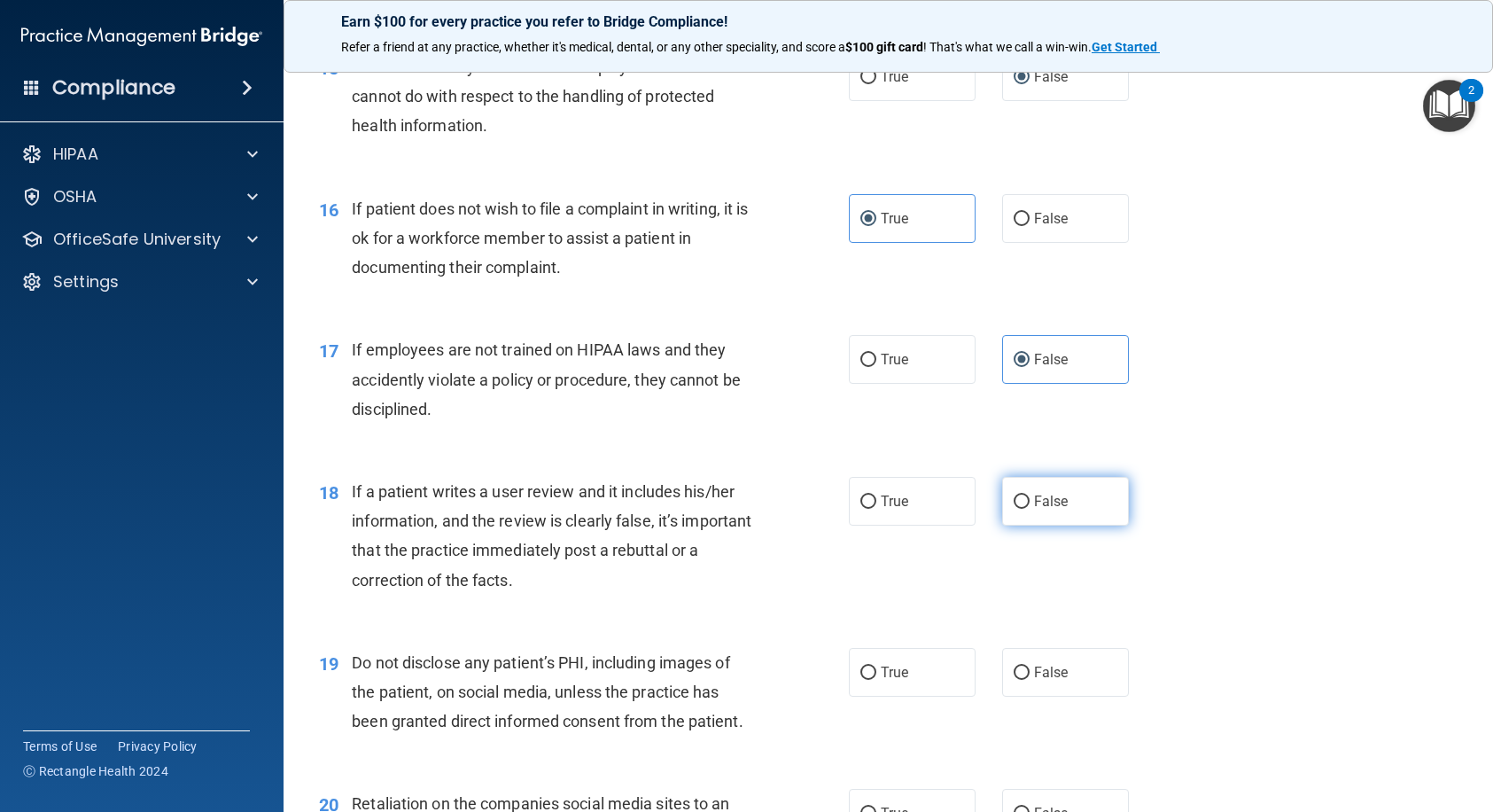
click at [1026, 526] on label "False" at bounding box center [1065, 501] width 127 height 49
click at [1026, 509] on input "False" at bounding box center [1021, 502] width 16 height 13
radio input "true"
click at [884, 681] on span "True" at bounding box center [894, 672] width 28 height 17
click at [876, 680] on input "True" at bounding box center [868, 673] width 16 height 13
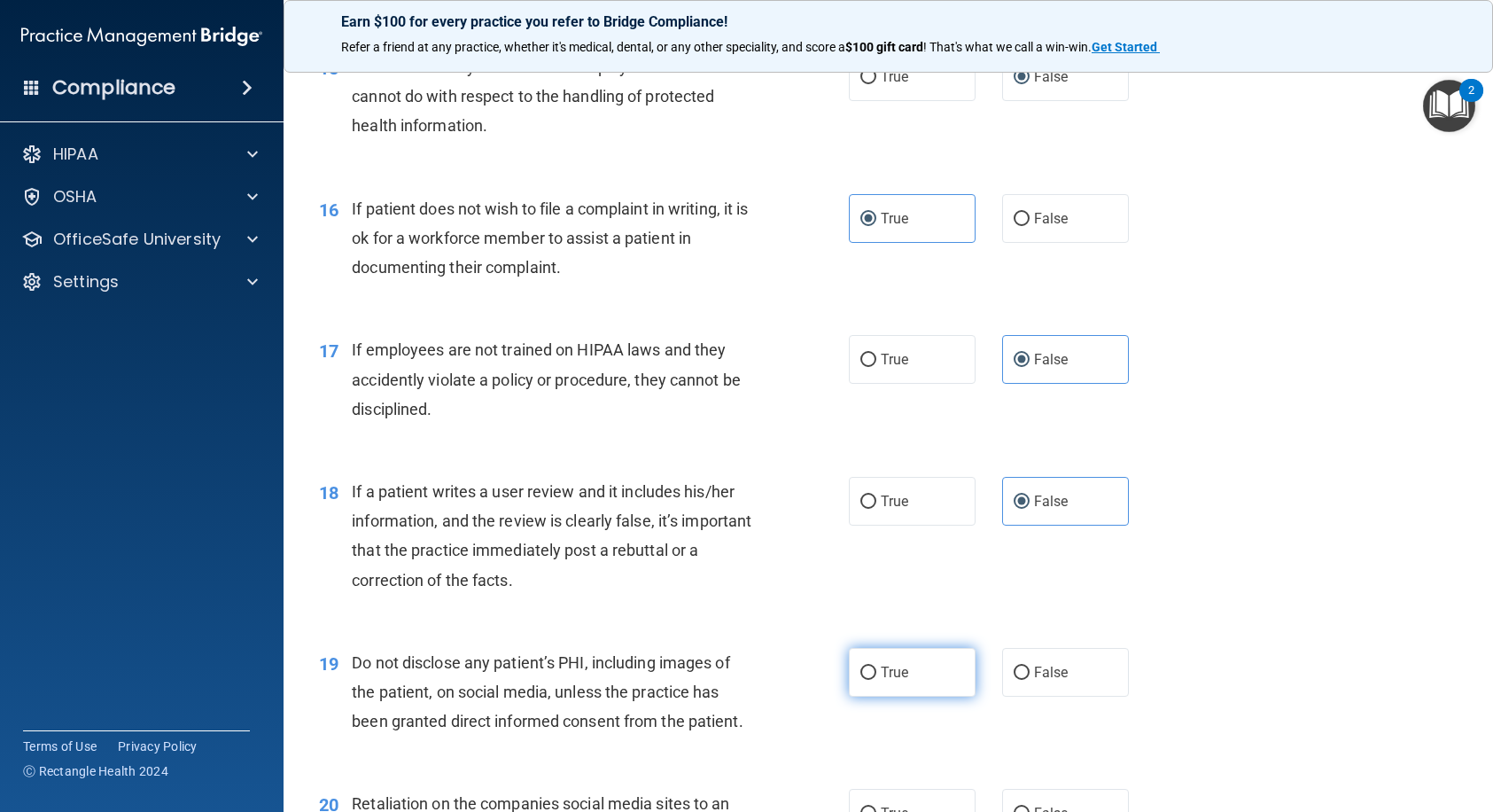
radio input "true"
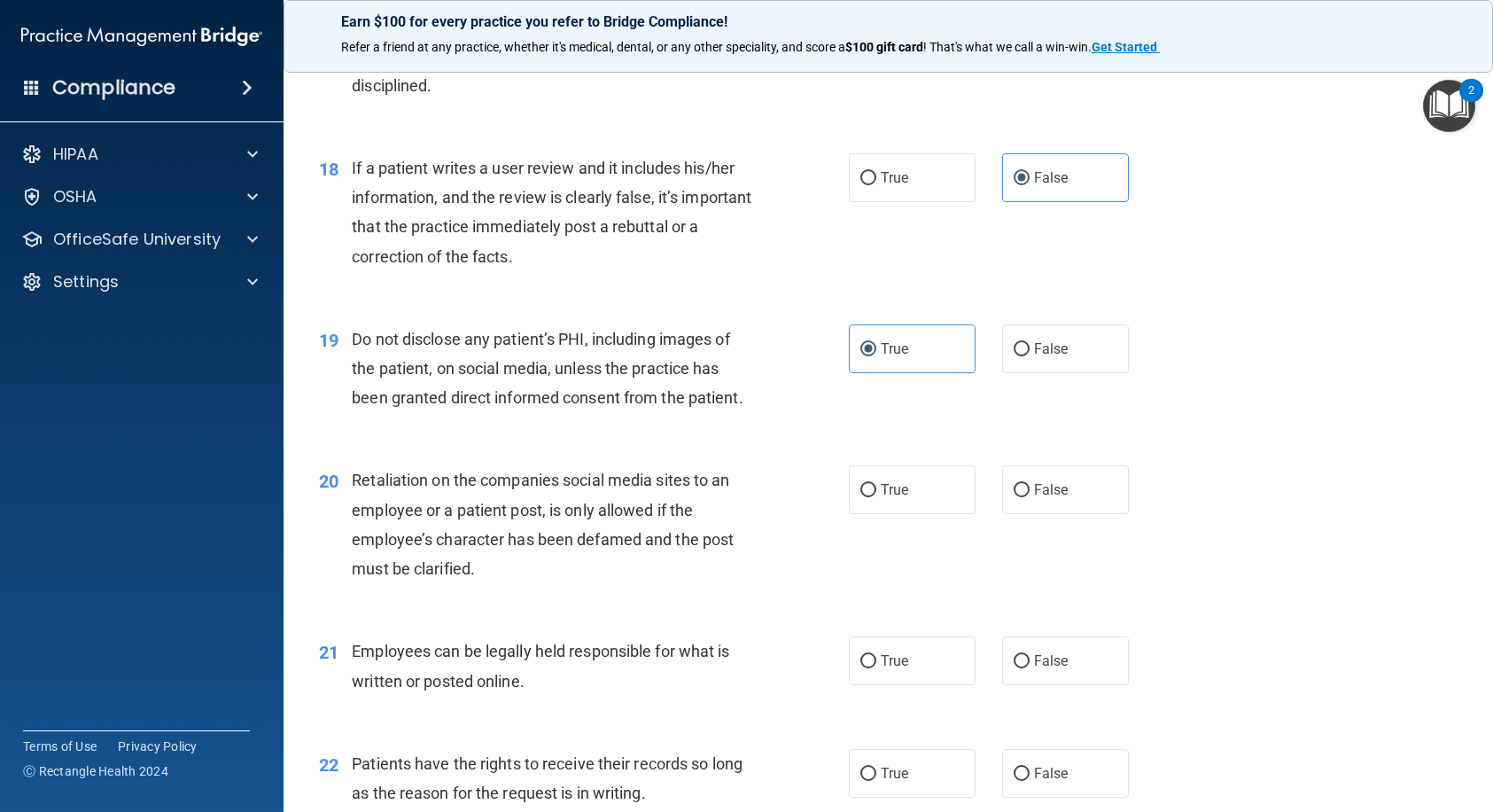
scroll to position [2748, 0]
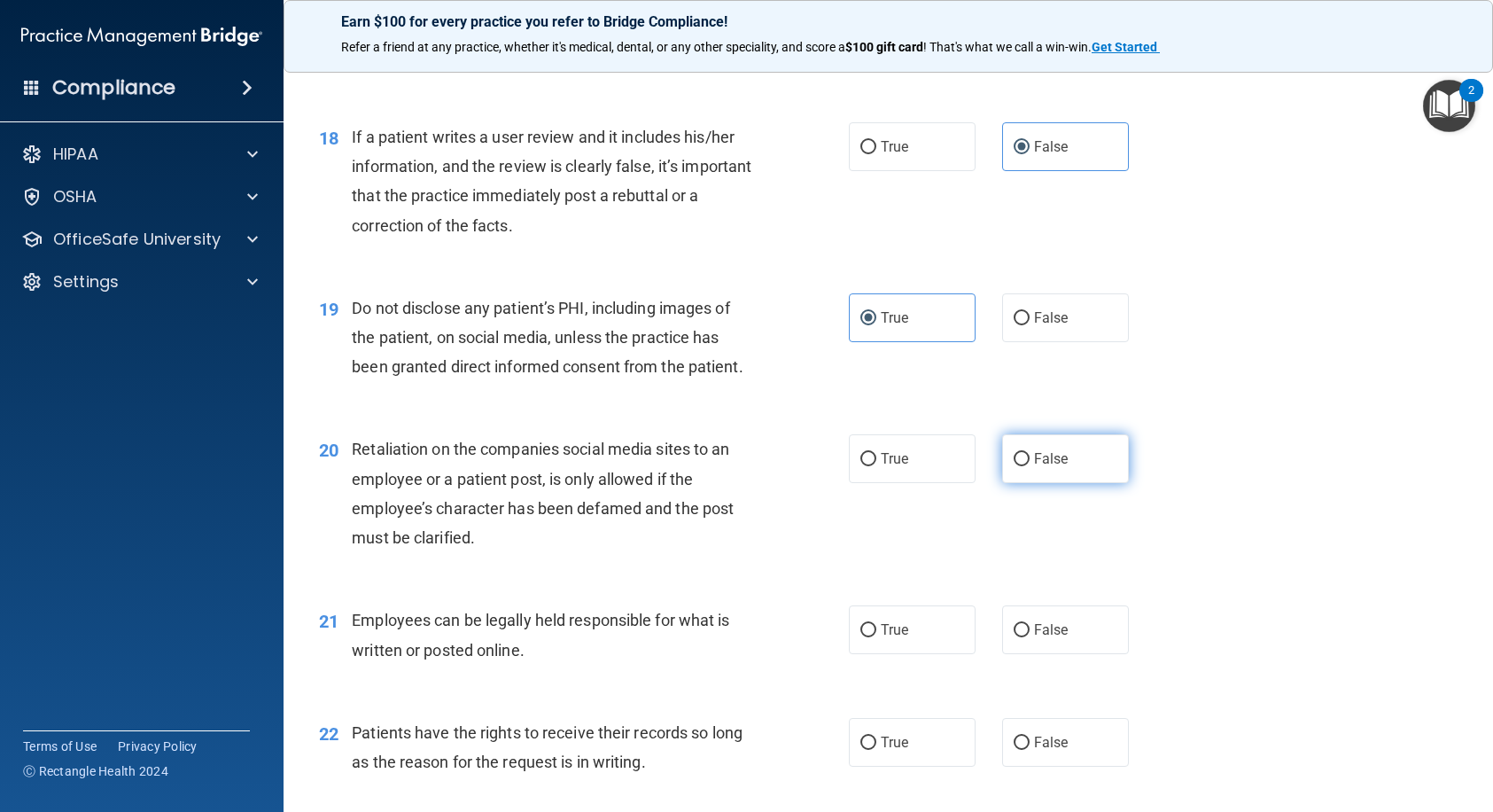
click at [1024, 483] on label "False" at bounding box center [1065, 458] width 127 height 49
click at [1024, 466] on input "False" at bounding box center [1021, 460] width 16 height 13
radio input "true"
click at [889, 638] on span "True" at bounding box center [894, 630] width 28 height 17
click at [876, 637] on input "True" at bounding box center [868, 630] width 16 height 13
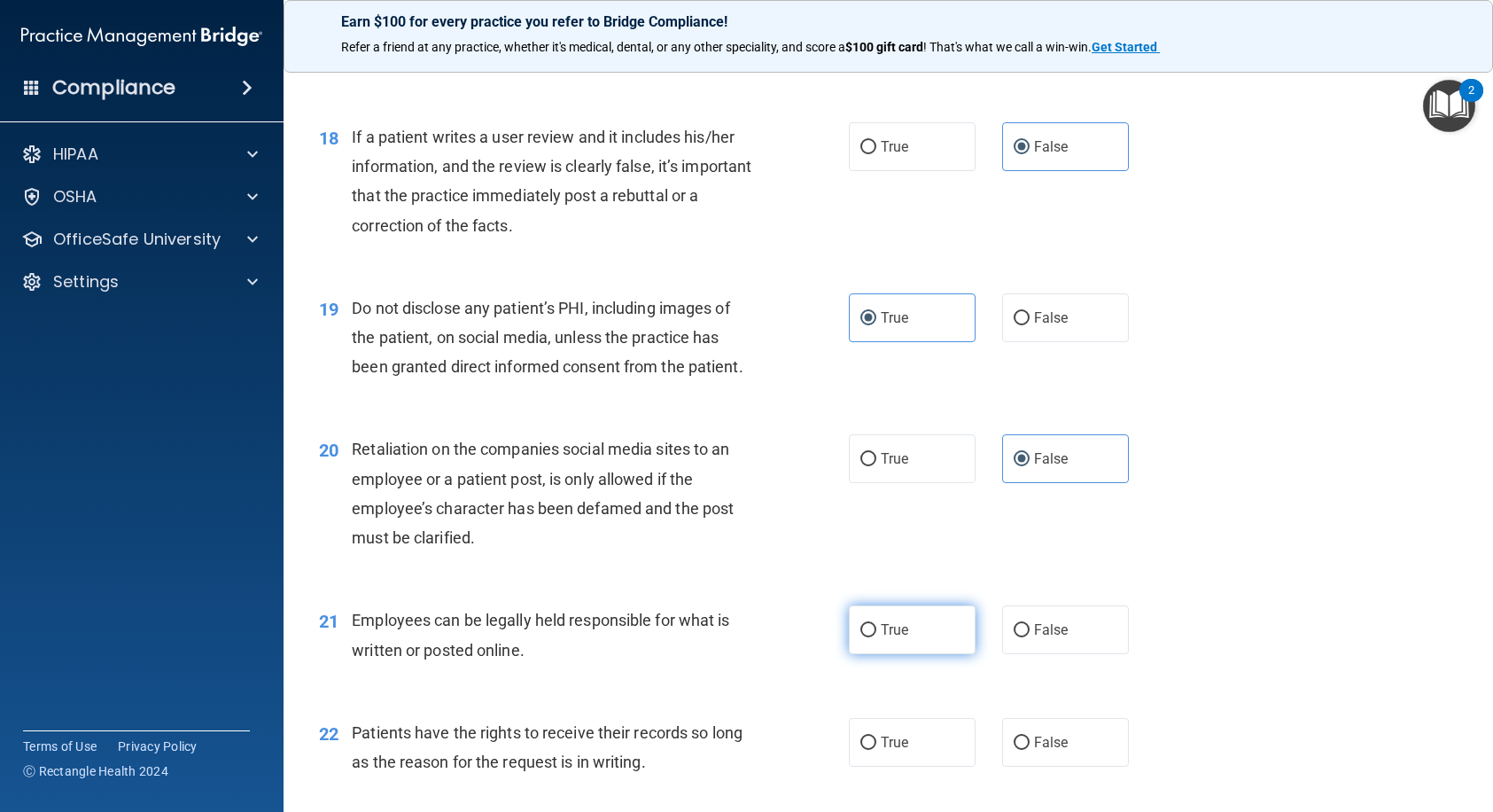
radio input "true"
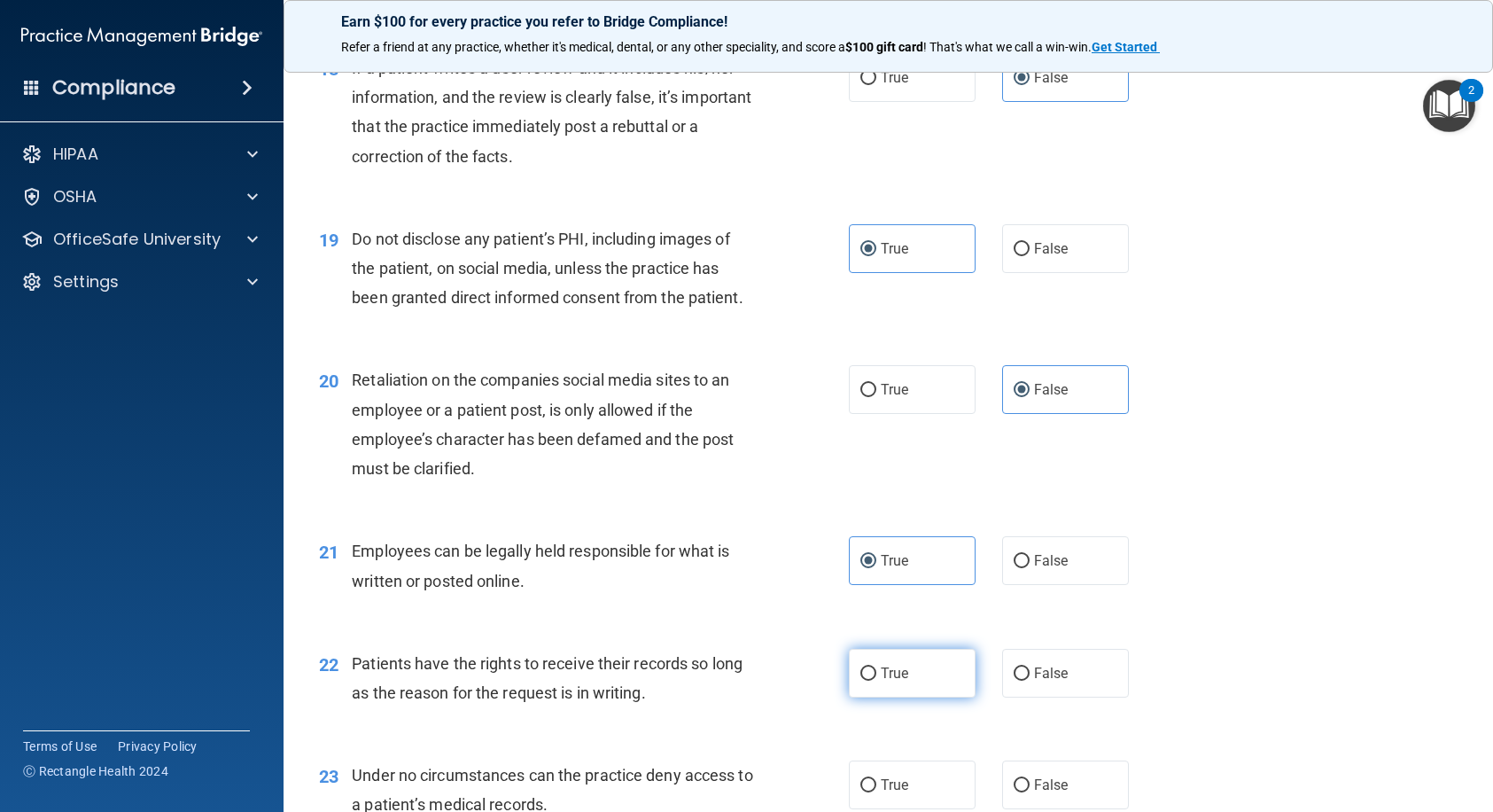
scroll to position [2925, 0]
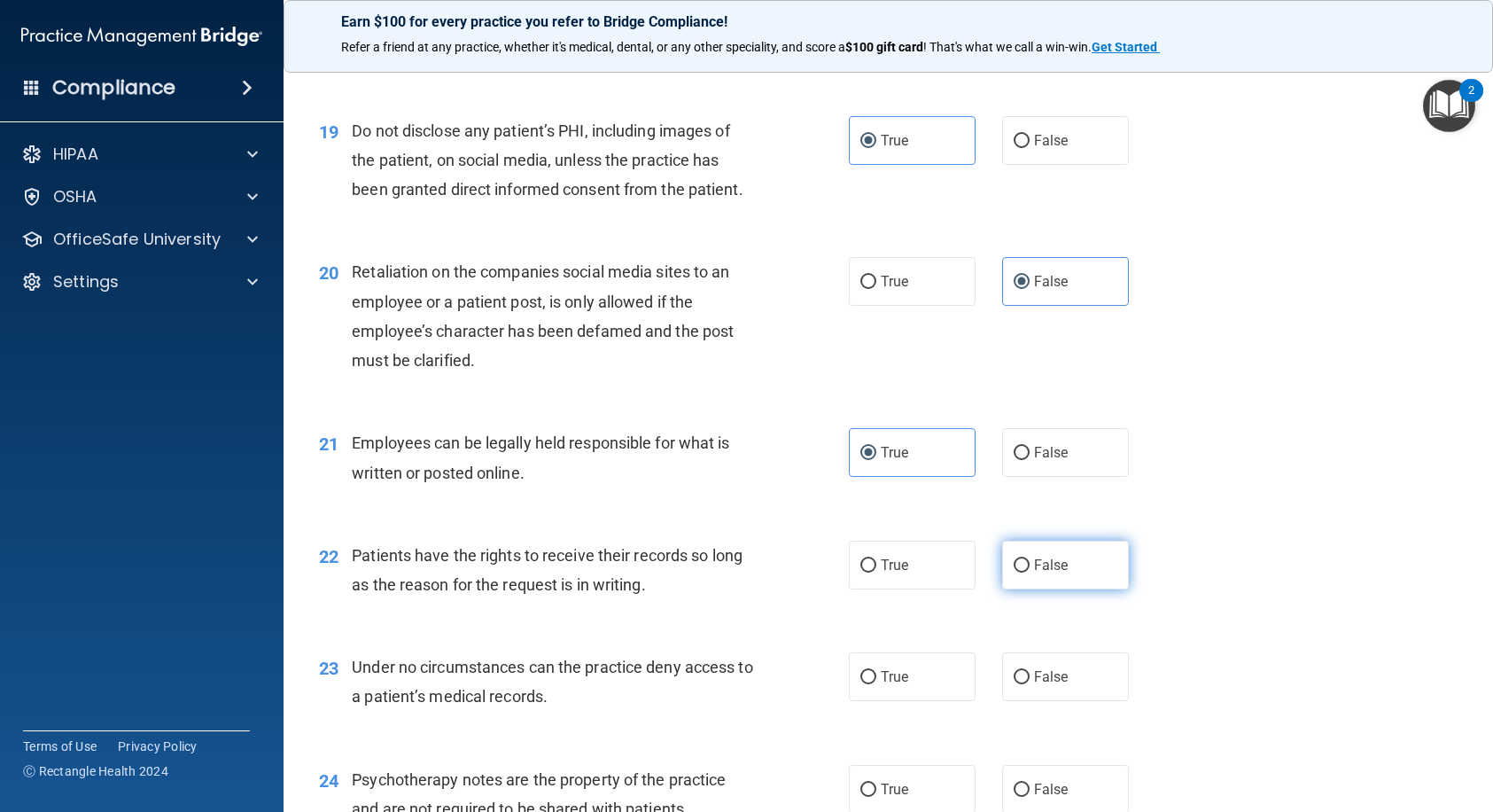
click at [1040, 589] on label "False" at bounding box center [1065, 564] width 127 height 49
click at [1030, 573] on input "False" at bounding box center [1021, 566] width 16 height 13
radio input "true"
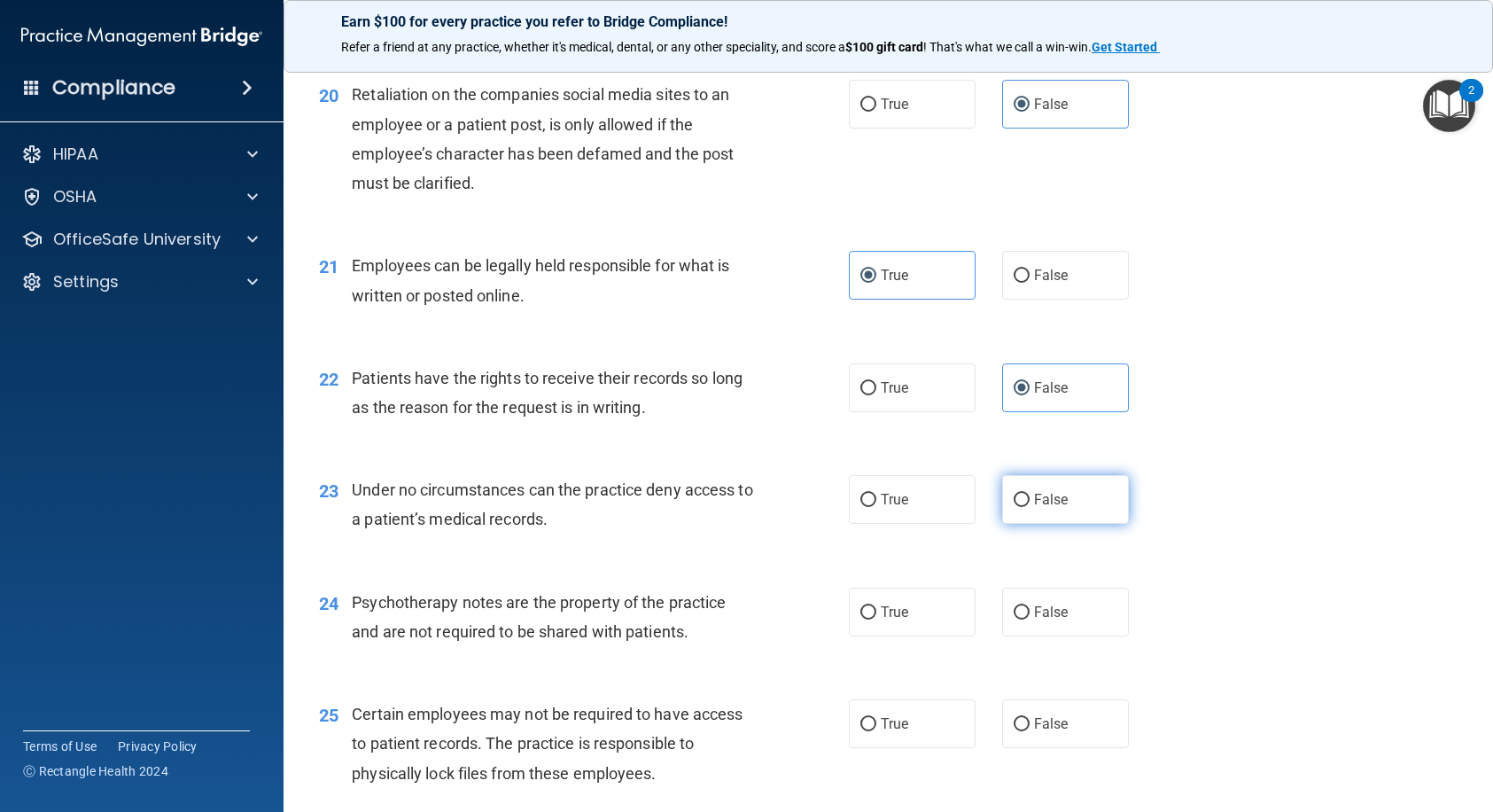
click at [1038, 508] on span "False" at bounding box center [1051, 499] width 34 height 17
click at [1030, 507] on input "False" at bounding box center [1021, 500] width 16 height 13
radio input "true"
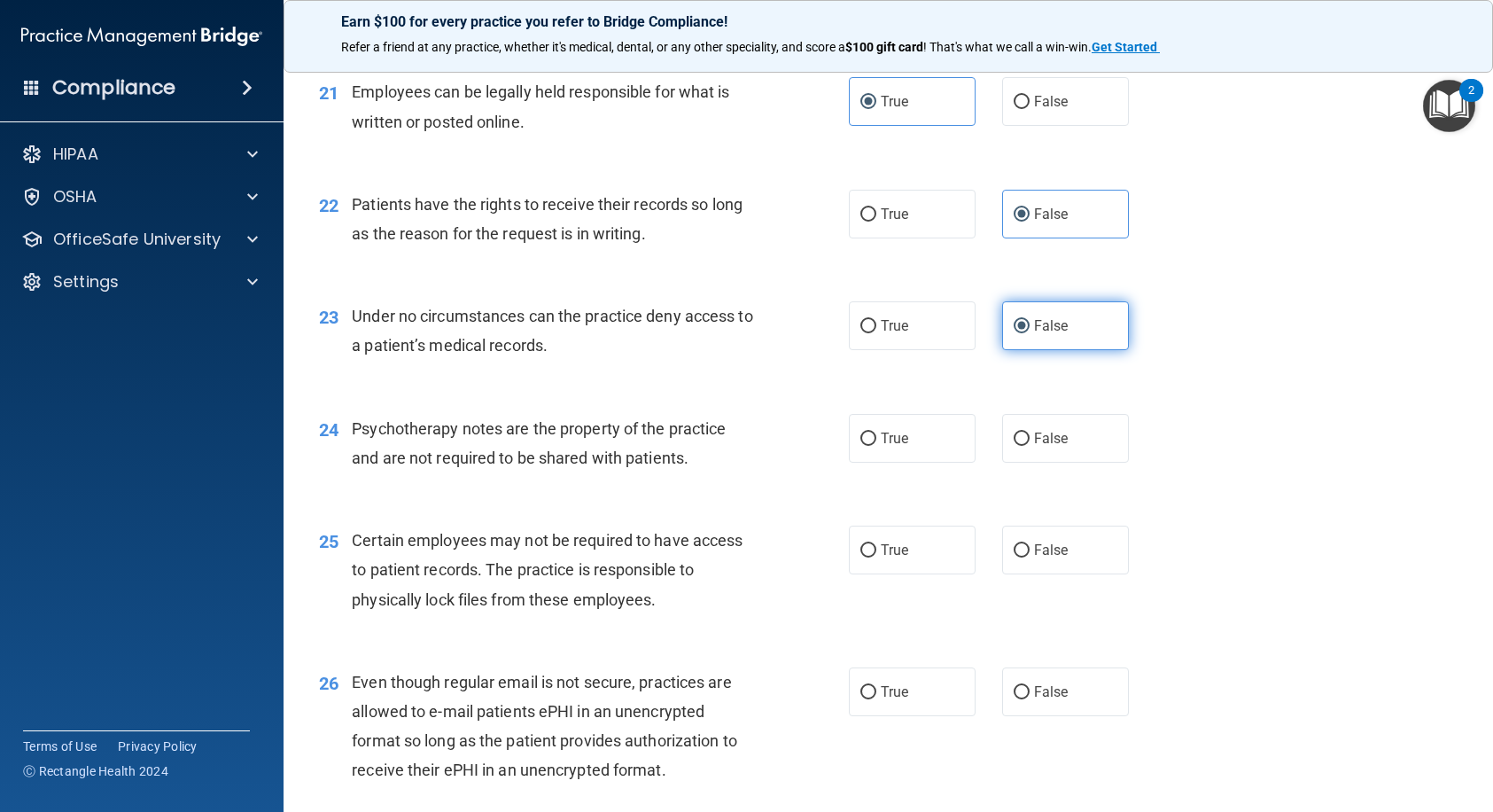
scroll to position [3280, 0]
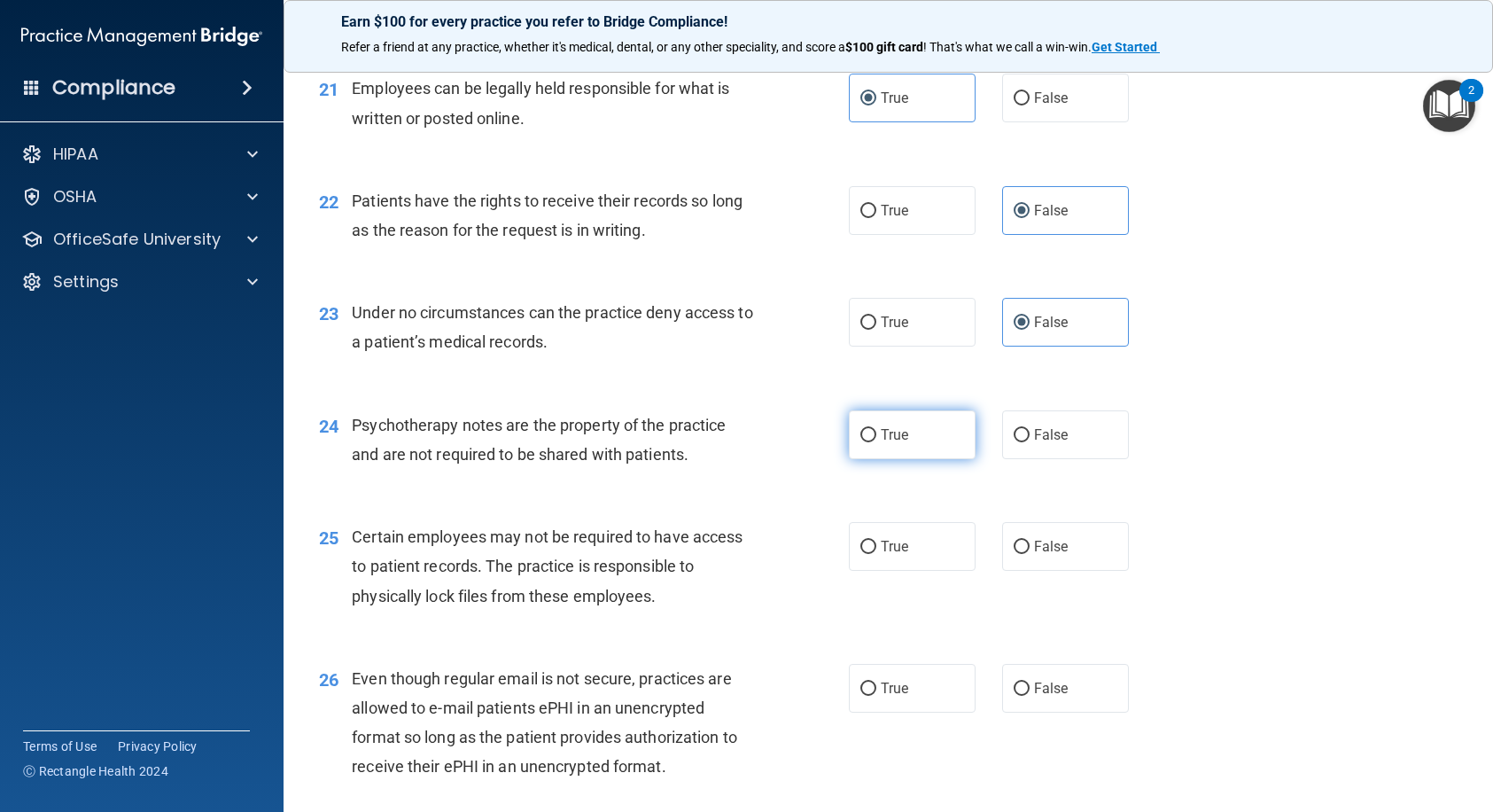
click at [910, 459] on label "True" at bounding box center [912, 434] width 127 height 49
click at [876, 442] on input "True" at bounding box center [868, 436] width 16 height 13
radio input "true"
click at [896, 555] on span "True" at bounding box center [894, 546] width 28 height 17
click at [876, 554] on input "True" at bounding box center [868, 547] width 16 height 13
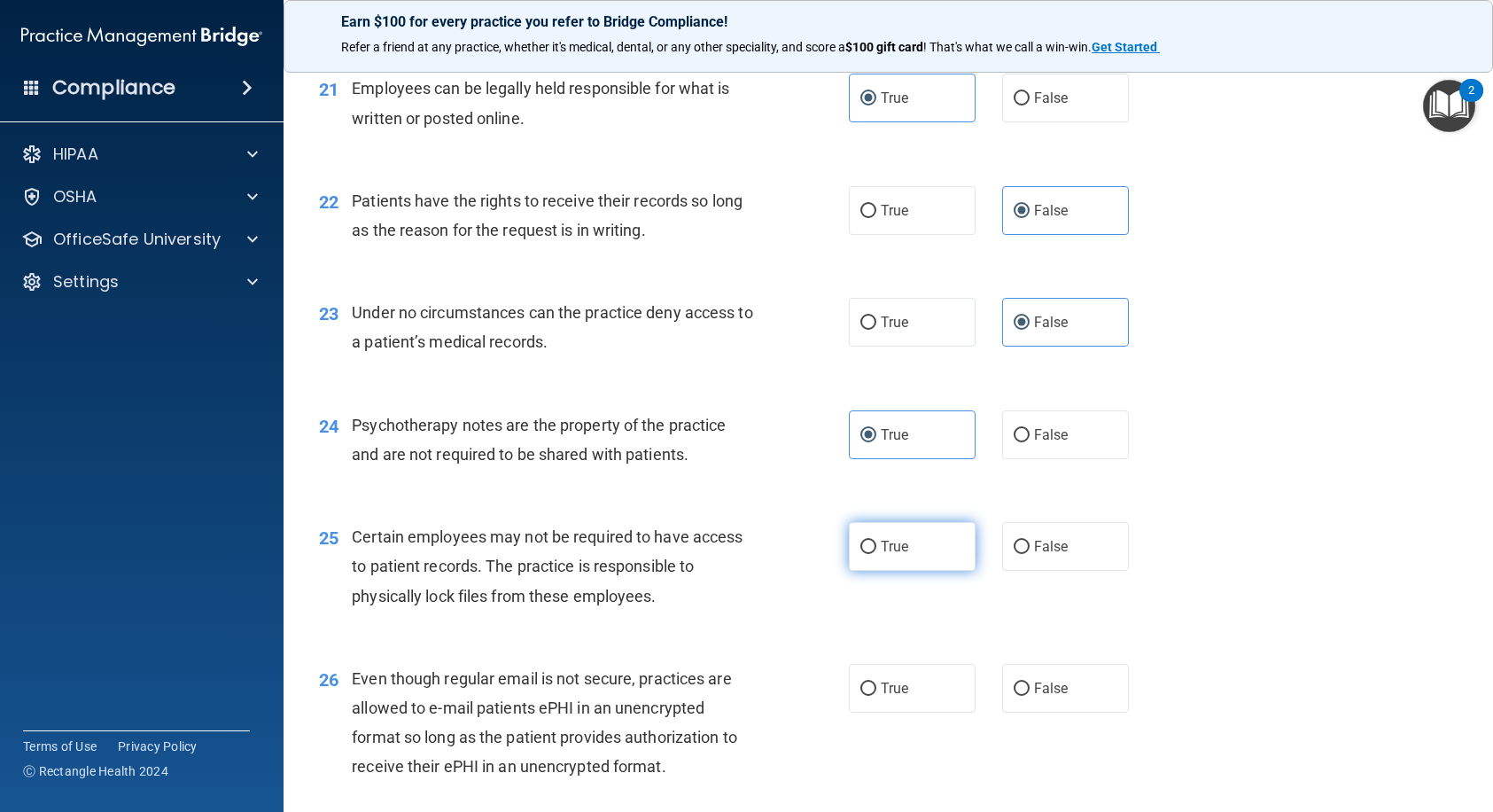
radio input "true"
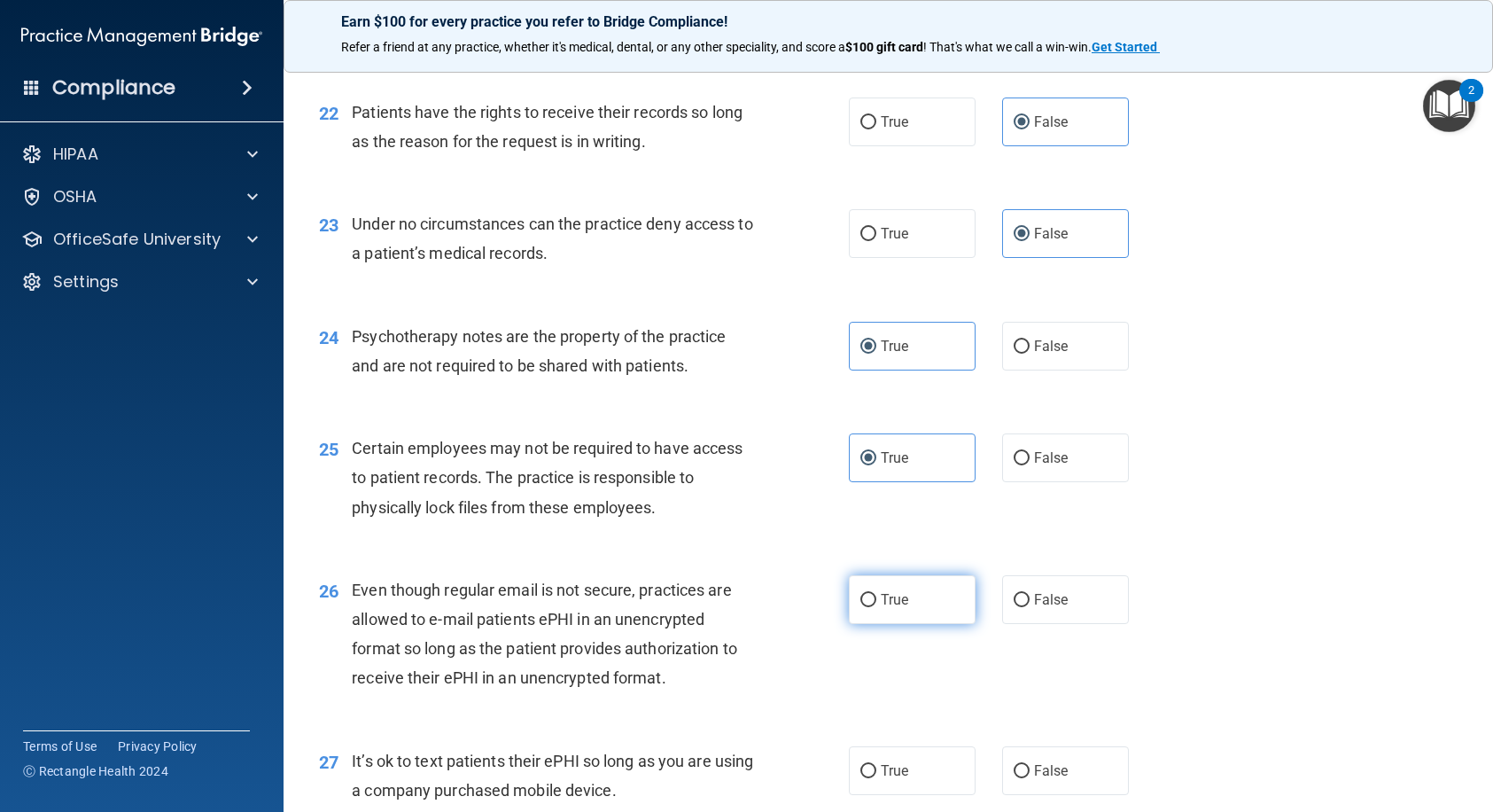
click at [889, 608] on span "True" at bounding box center [894, 600] width 28 height 17
click at [876, 607] on input "True" at bounding box center [868, 601] width 16 height 13
radio input "true"
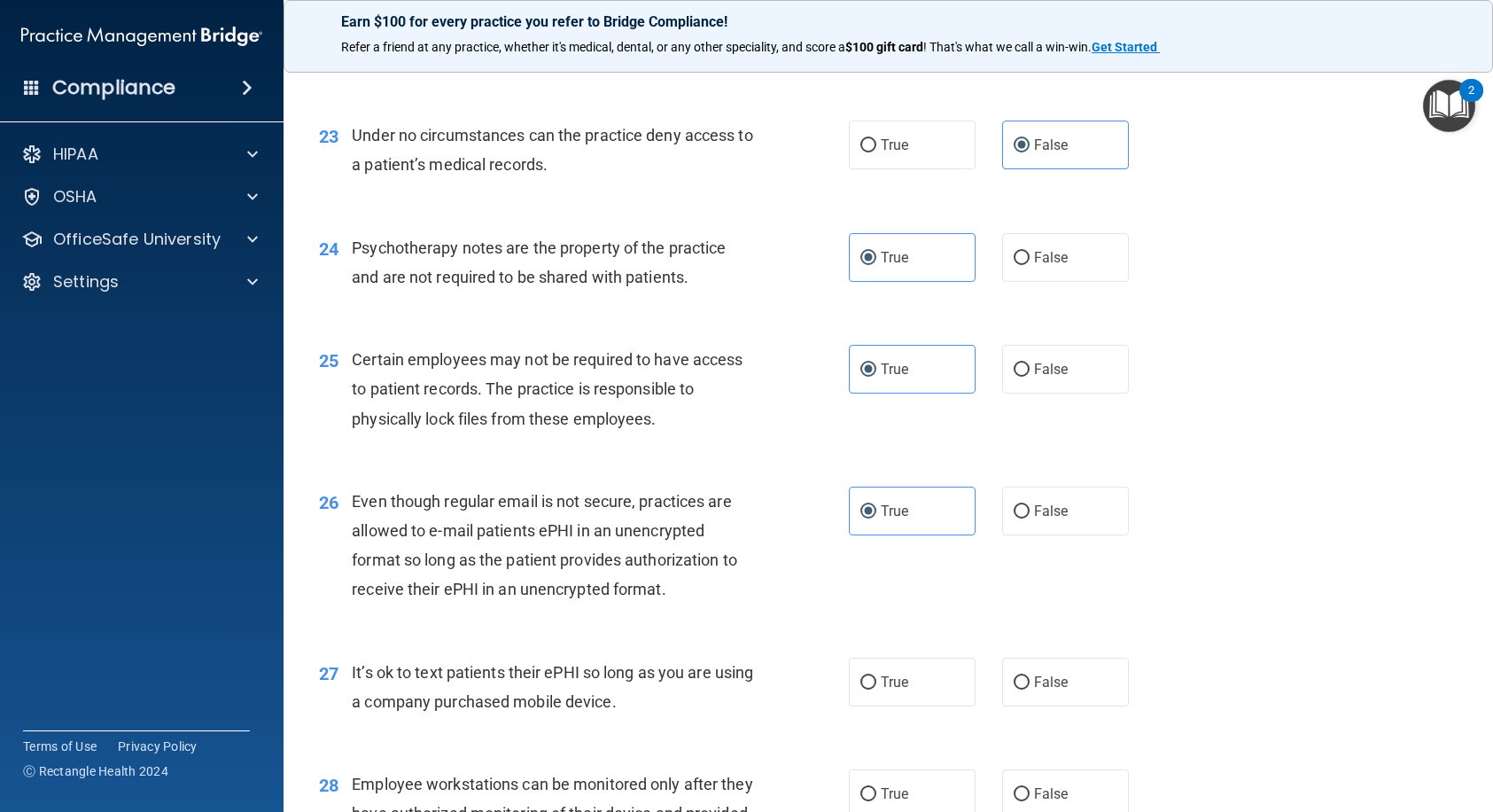
scroll to position [3633, 0]
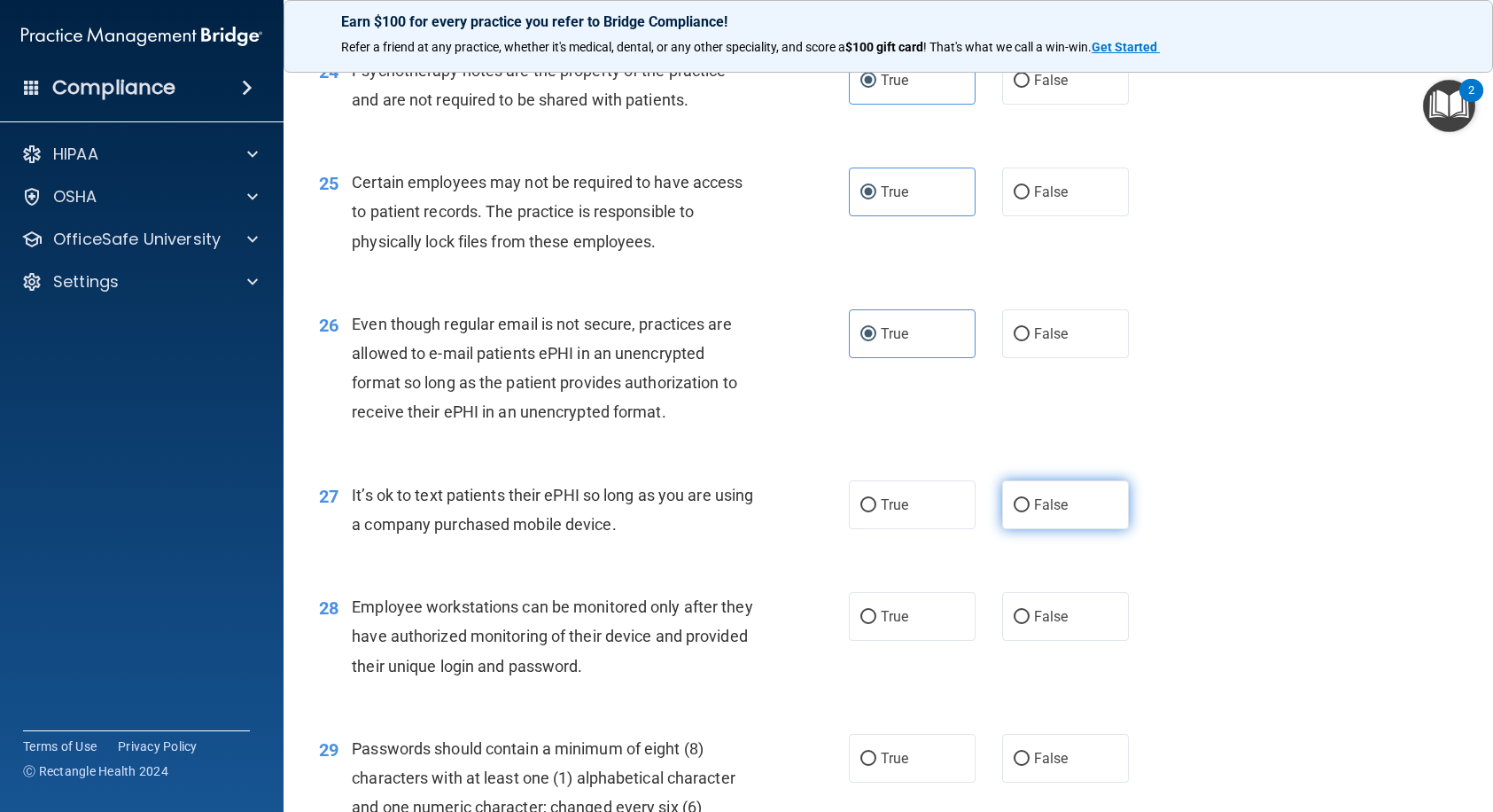
click at [1018, 513] on input "False" at bounding box center [1021, 506] width 16 height 13
radio input "true"
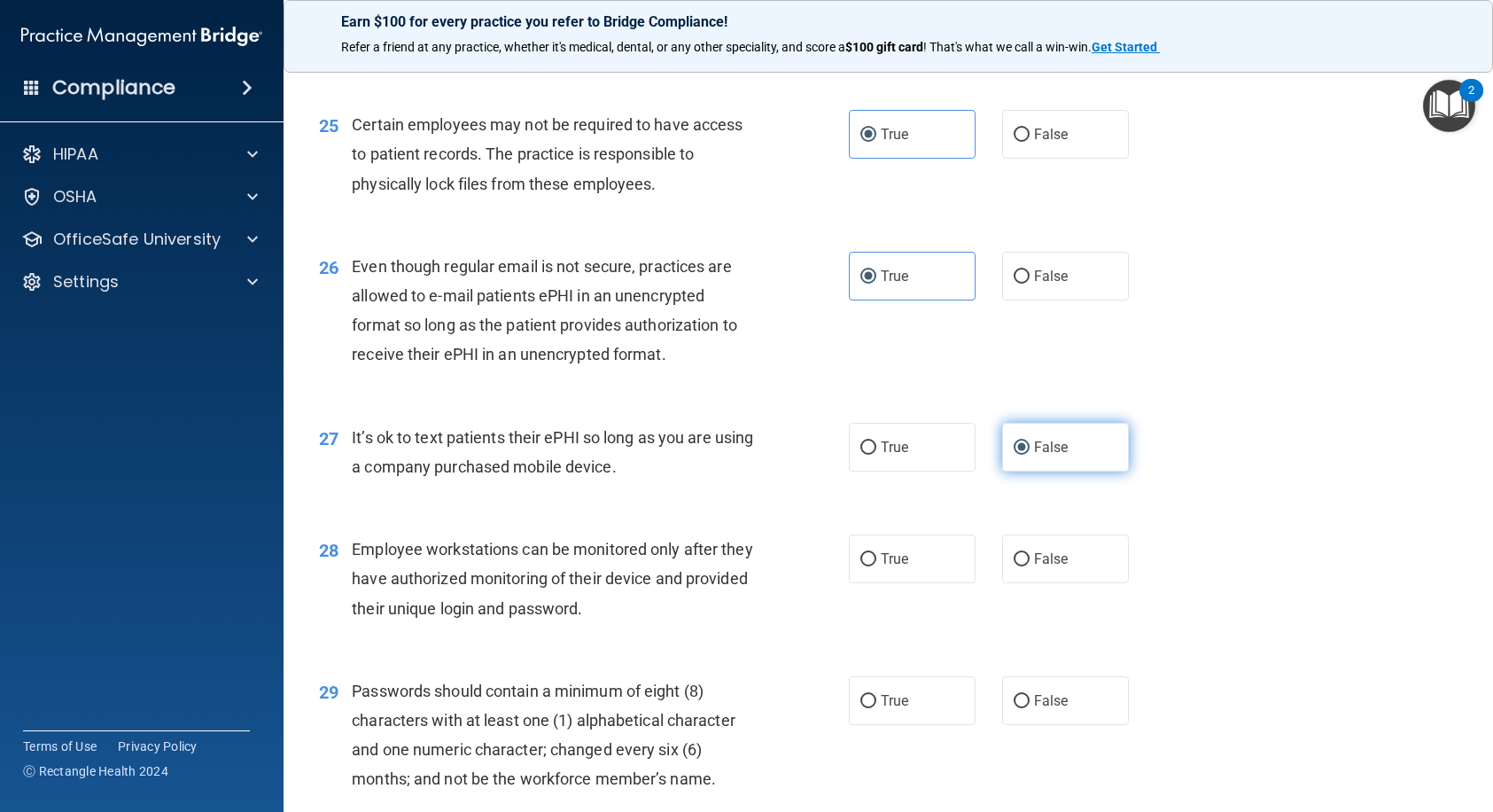
scroll to position [3722, 0]
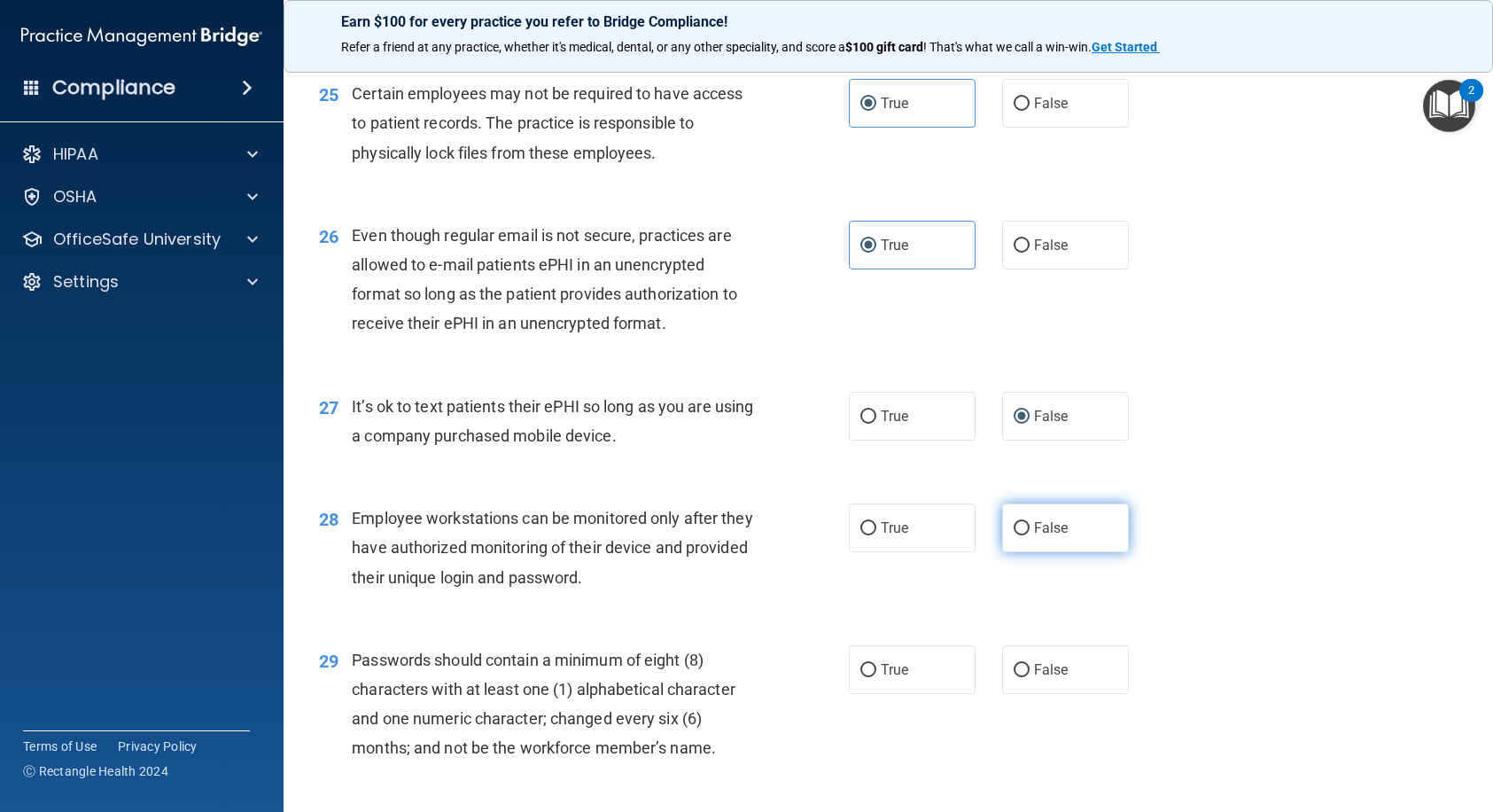
click at [1015, 552] on label "False" at bounding box center [1065, 527] width 127 height 49
click at [1015, 536] on input "False" at bounding box center [1021, 529] width 16 height 13
radio input "true"
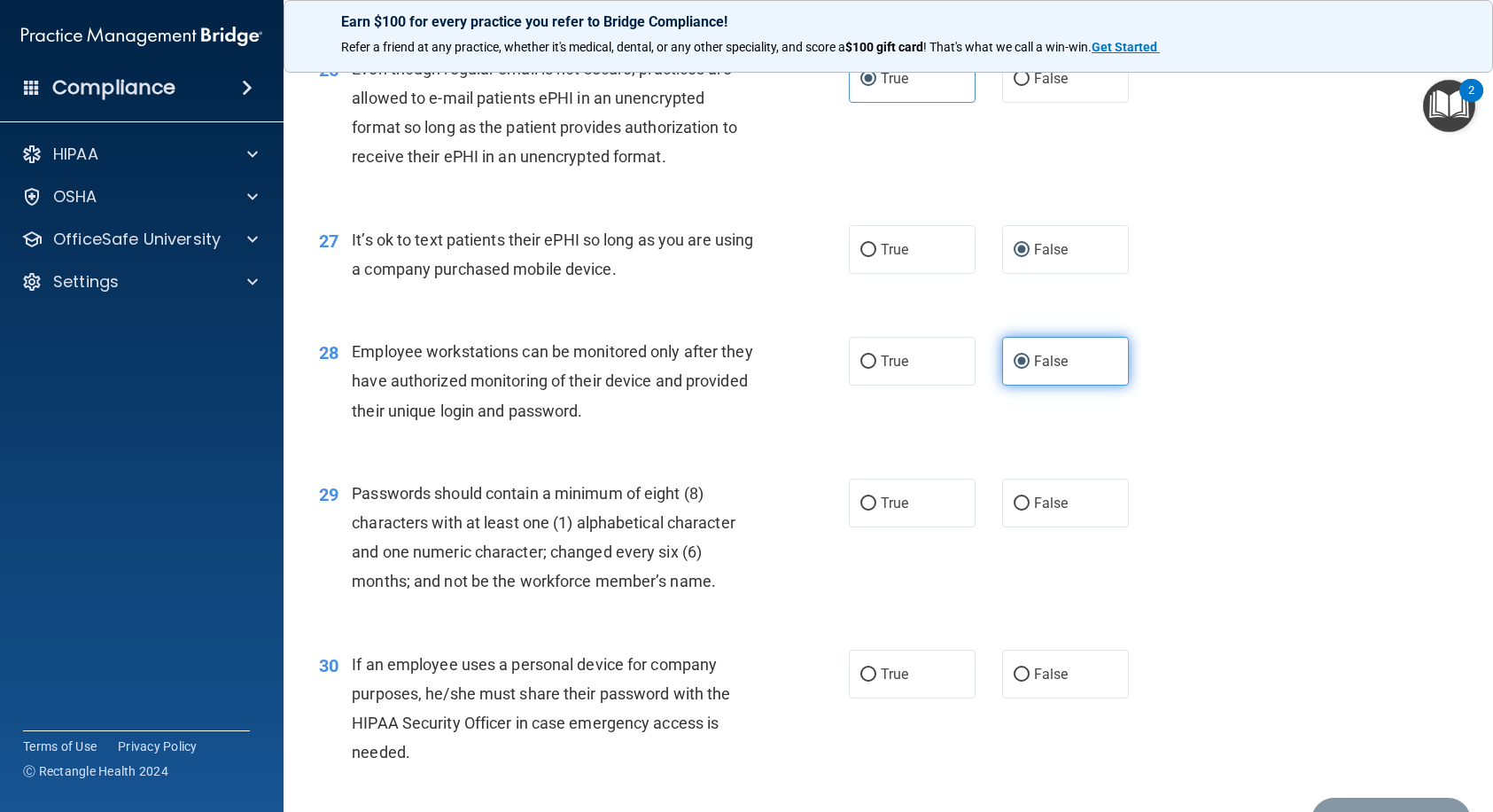
scroll to position [3899, 0]
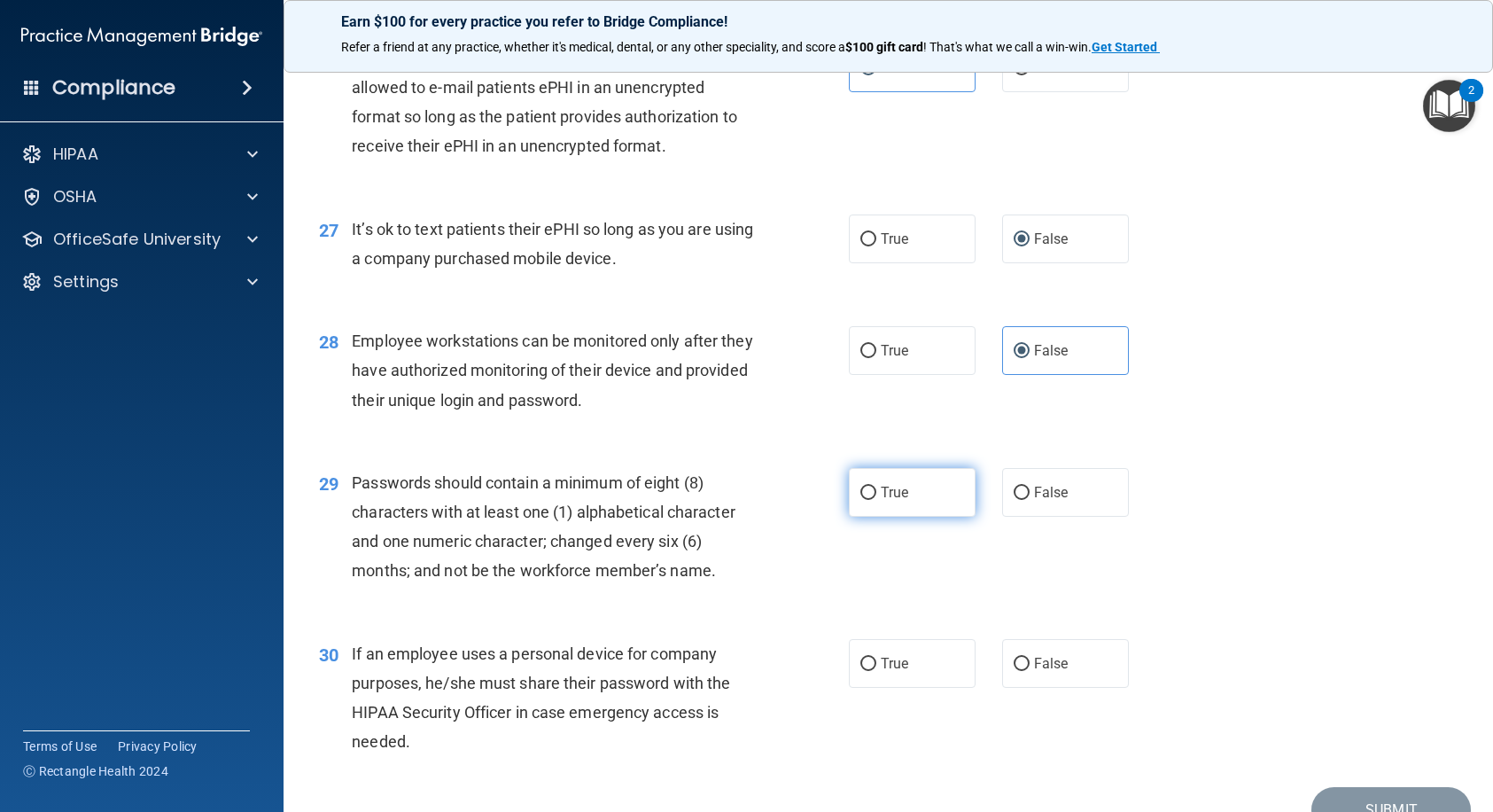
click at [911, 516] on label "True" at bounding box center [912, 492] width 127 height 49
click at [876, 500] on input "True" at bounding box center [868, 494] width 16 height 13
radio input "true"
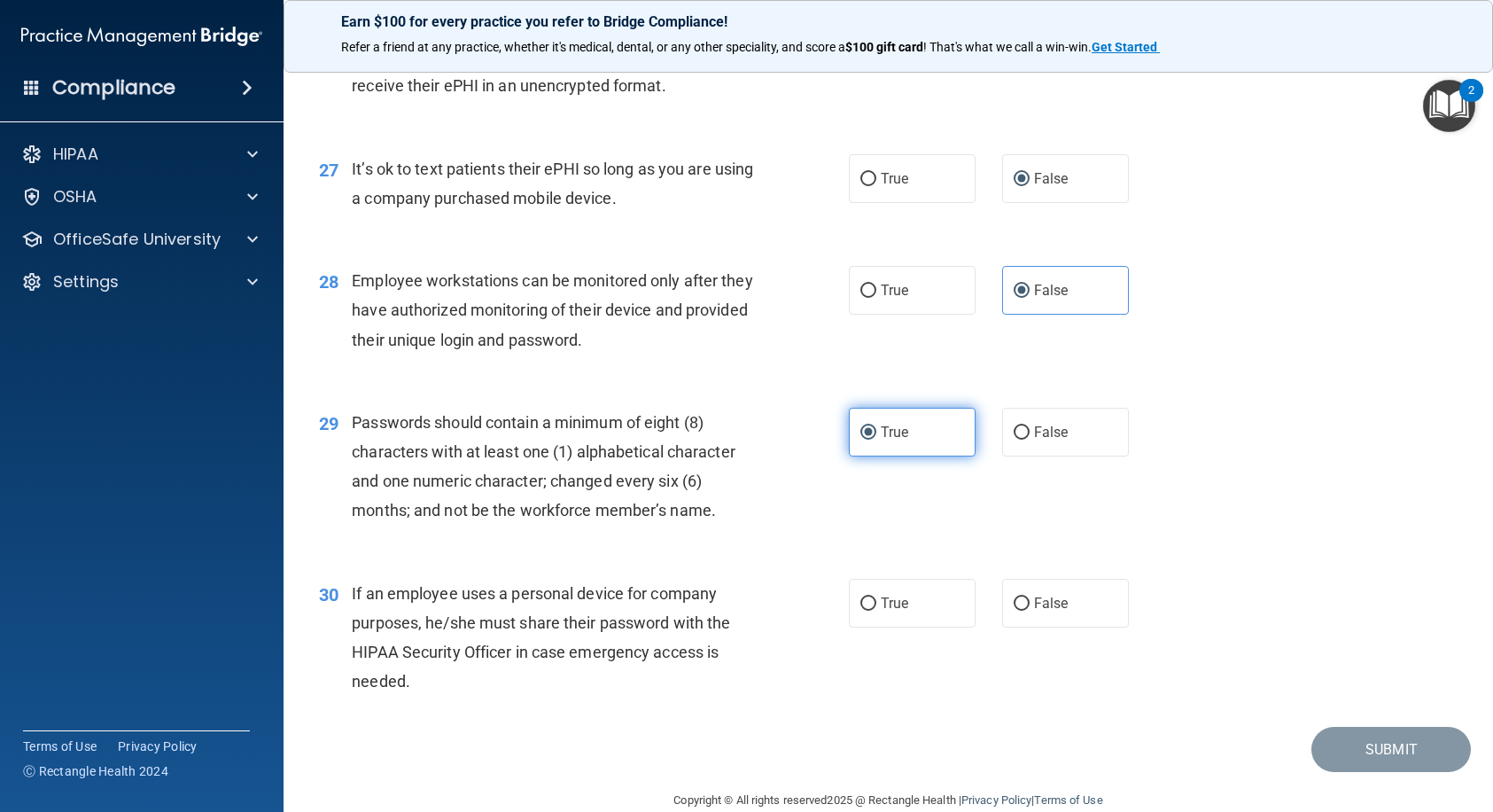
scroll to position [4049, 0]
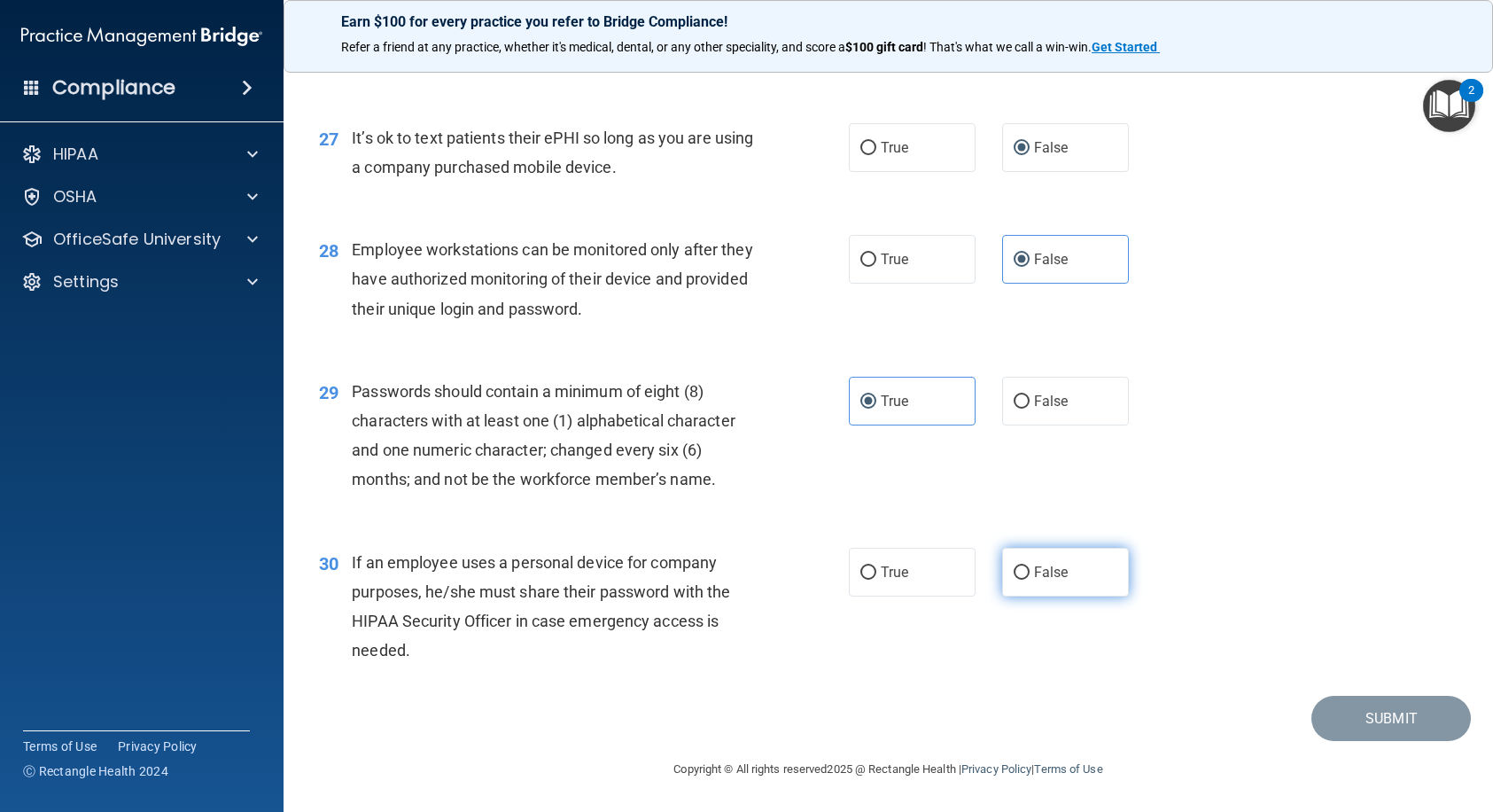
click at [1020, 570] on input "False" at bounding box center [1021, 573] width 16 height 13
radio input "true"
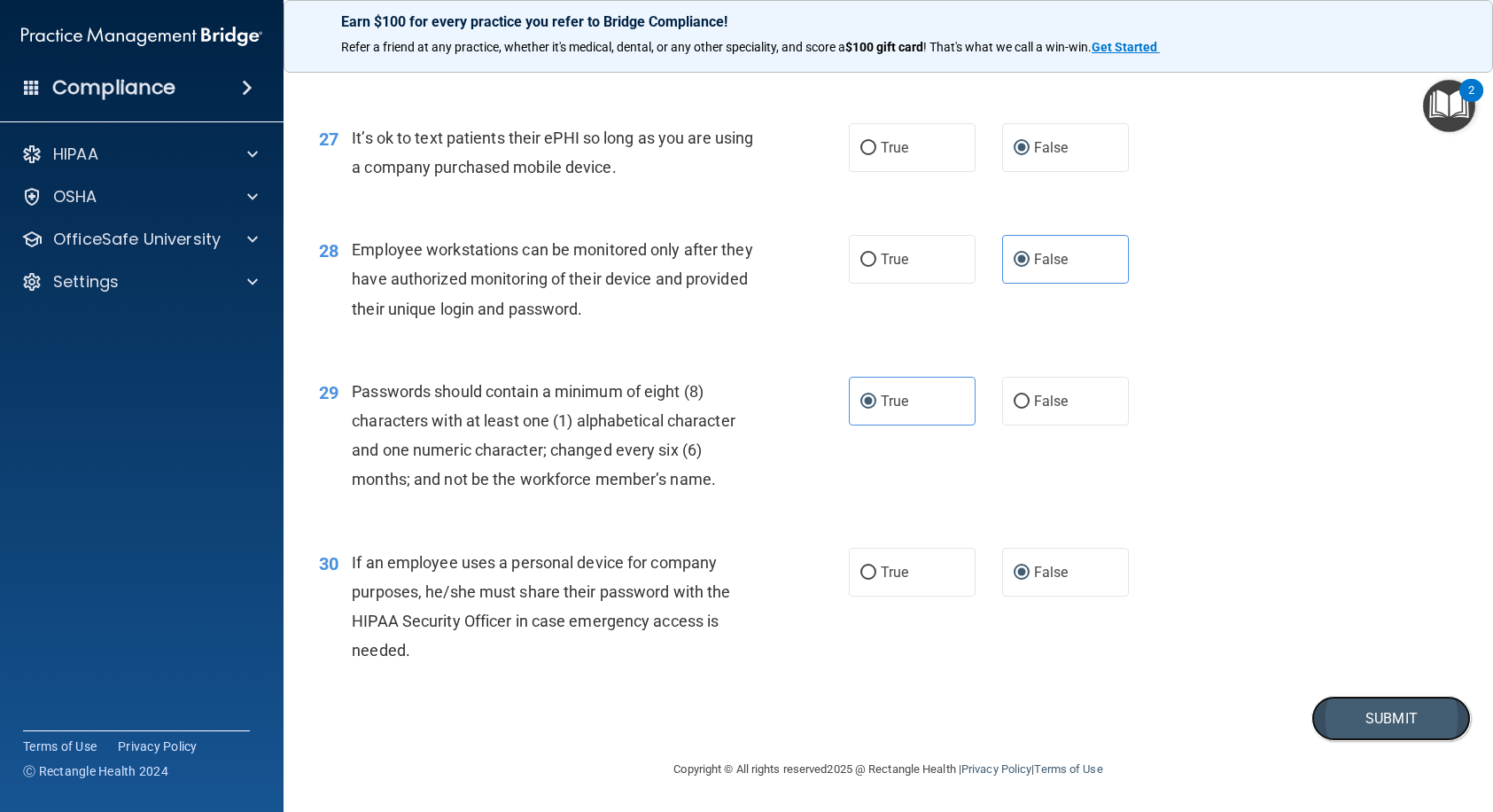
click at [1432, 720] on button "Submit" at bounding box center [1391, 717] width 160 height 45
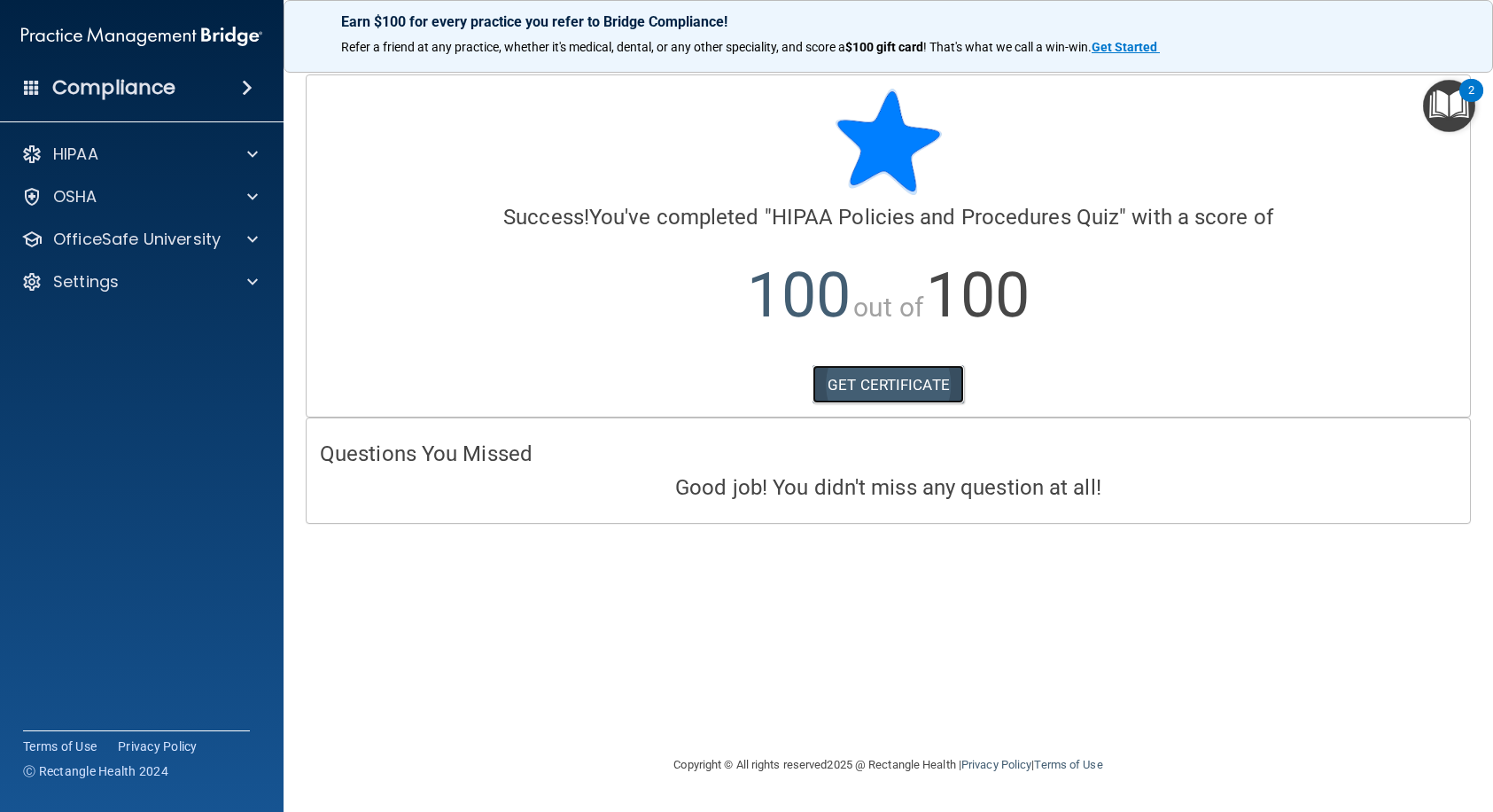
click at [892, 383] on link "GET CERTIFICATE" at bounding box center [889, 384] width 151 height 39
